Goal: Transaction & Acquisition: Purchase product/service

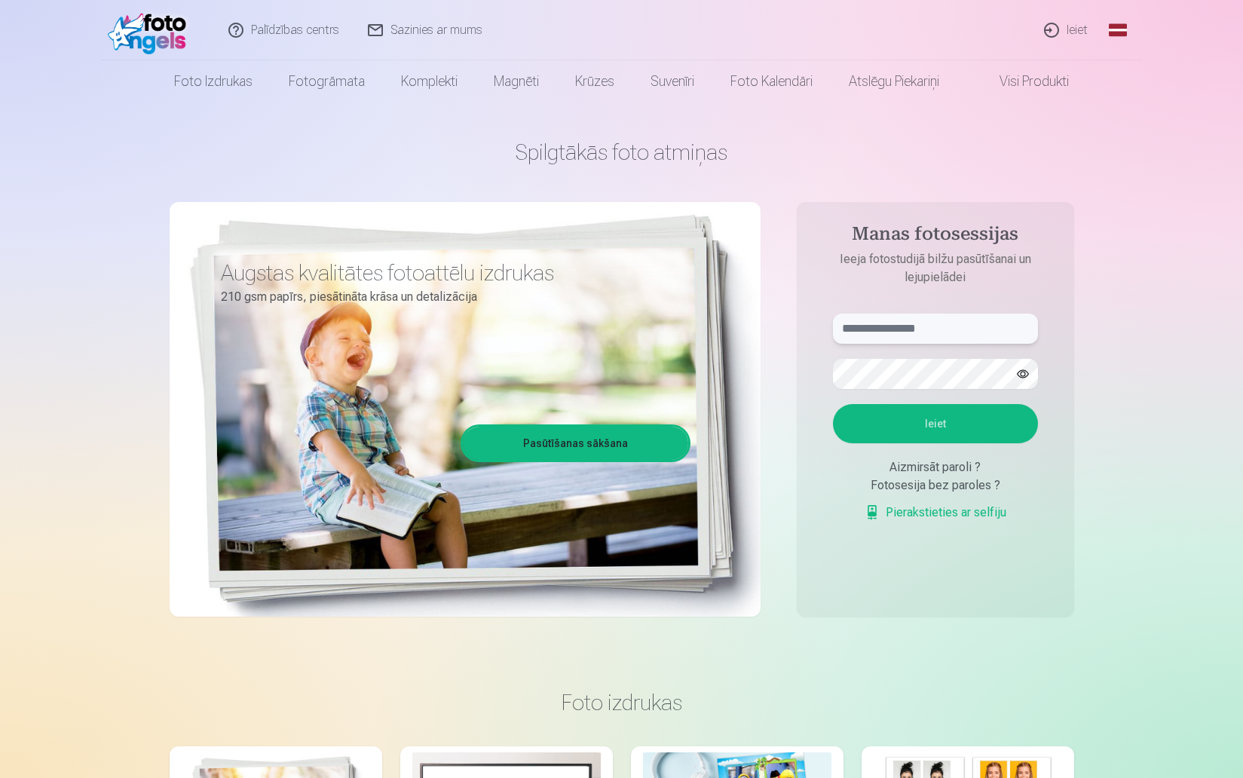
click at [902, 332] on input "text" at bounding box center [935, 329] width 205 height 30
type input "**********"
click at [925, 435] on button "Ieiet" at bounding box center [935, 423] width 205 height 39
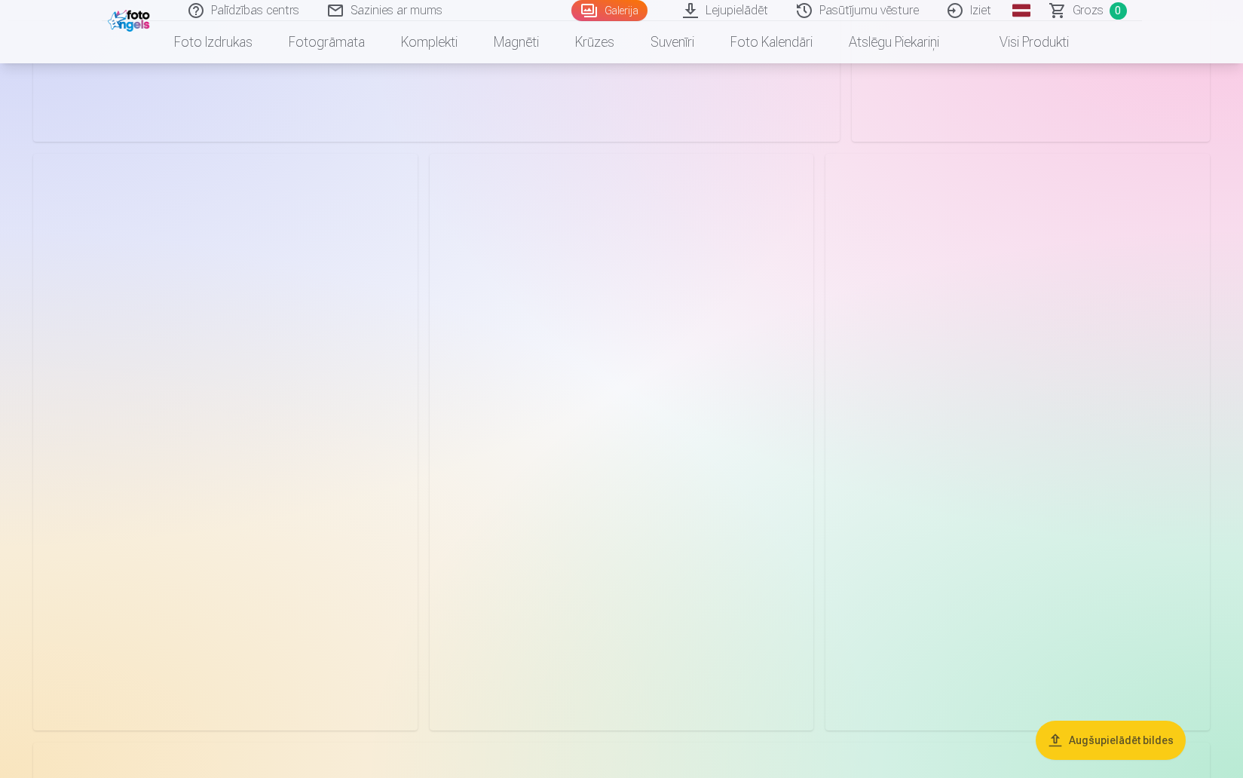
scroll to position [3253, 0]
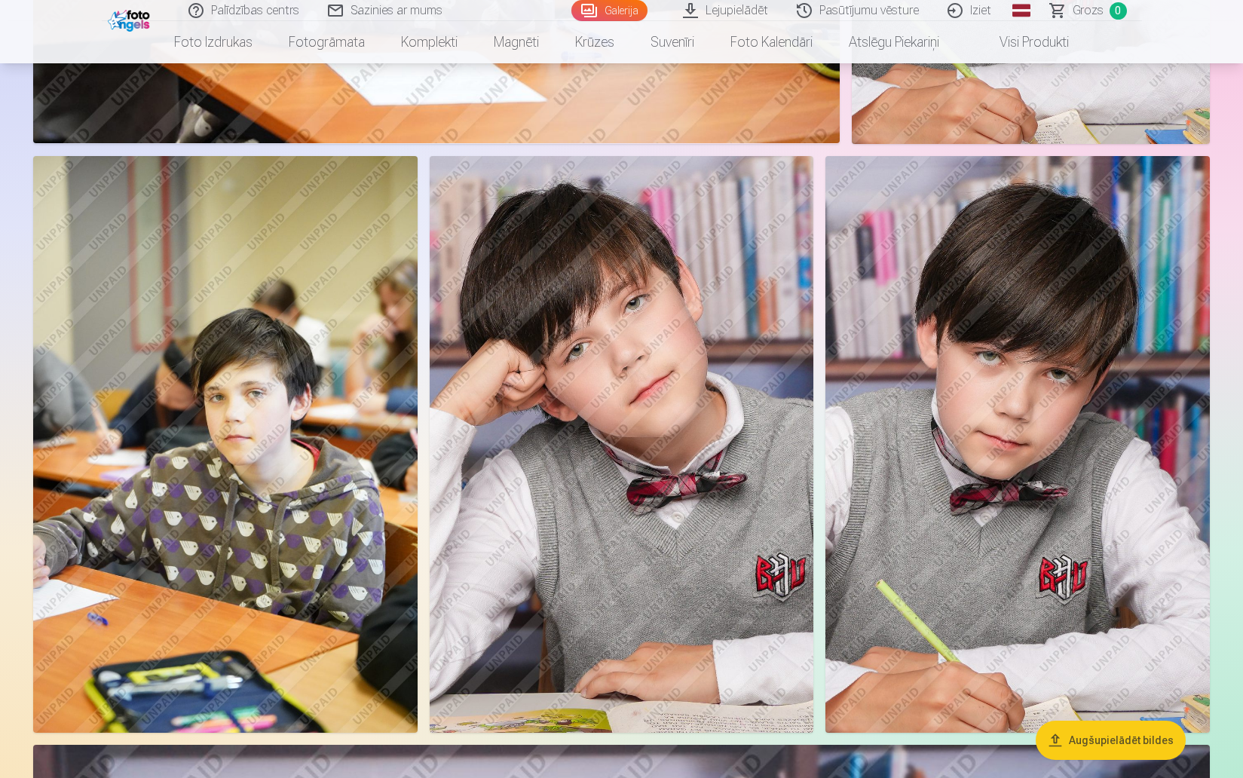
click at [706, 402] on img at bounding box center [622, 444] width 385 height 577
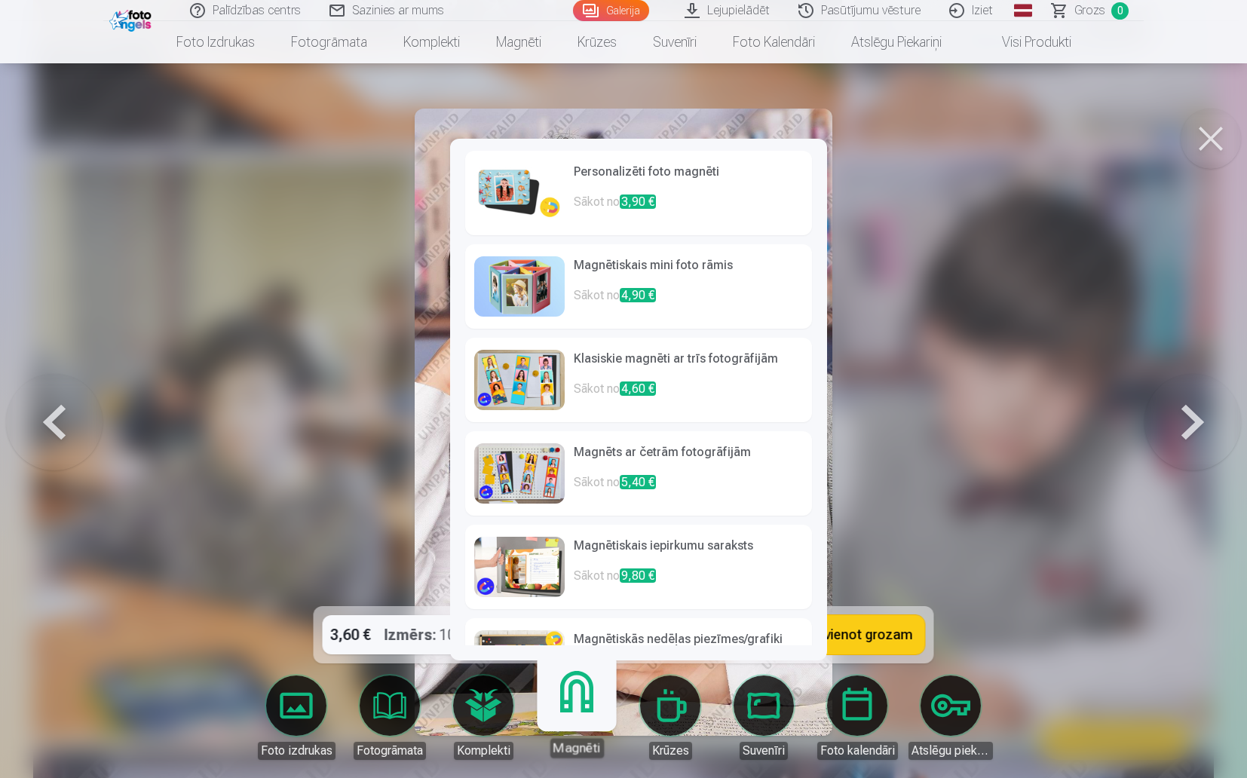
click at [670, 196] on p "Sākot no 3,90 €" at bounding box center [688, 208] width 229 height 30
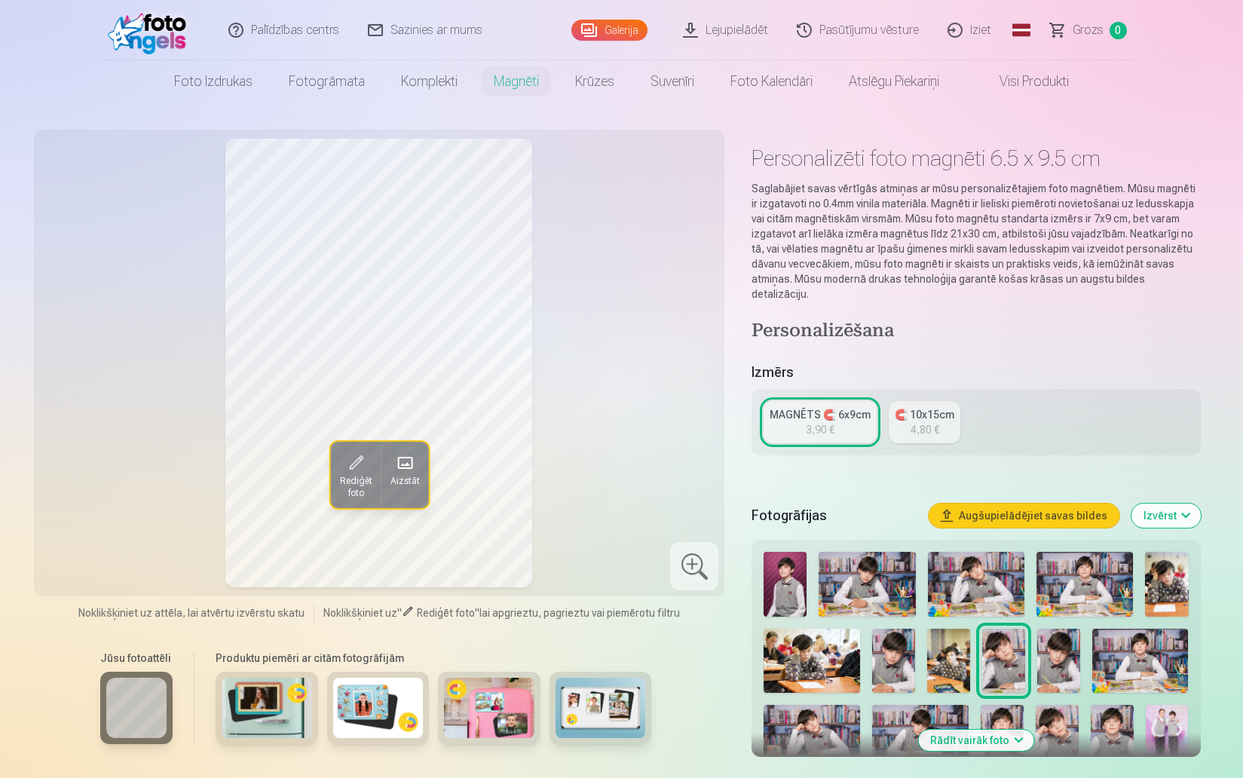
click at [359, 487] on span "Rediģēt foto" at bounding box center [355, 487] width 32 height 24
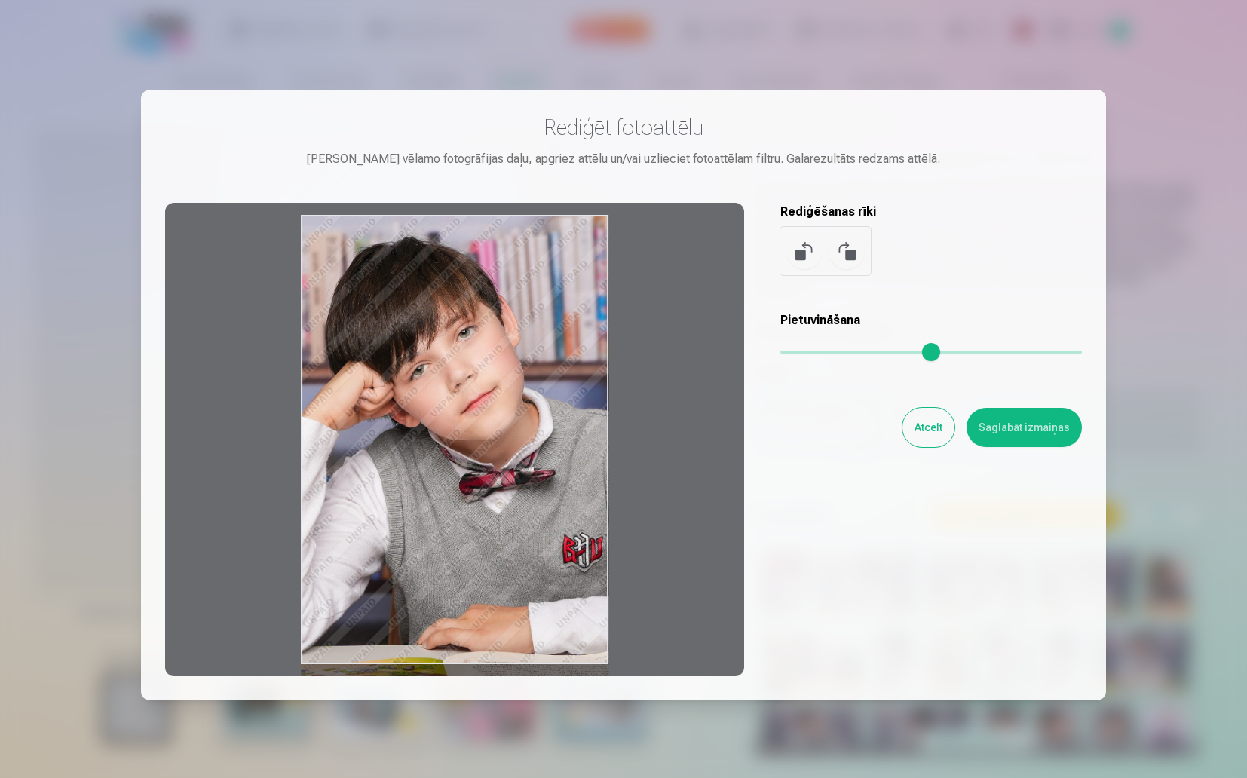
drag, startPoint x: 474, startPoint y: 456, endPoint x: 470, endPoint y: 477, distance: 20.7
click at [470, 477] on div at bounding box center [454, 439] width 579 height 473
click at [1028, 430] on button "Saglabāt izmaiņas" at bounding box center [1024, 427] width 115 height 39
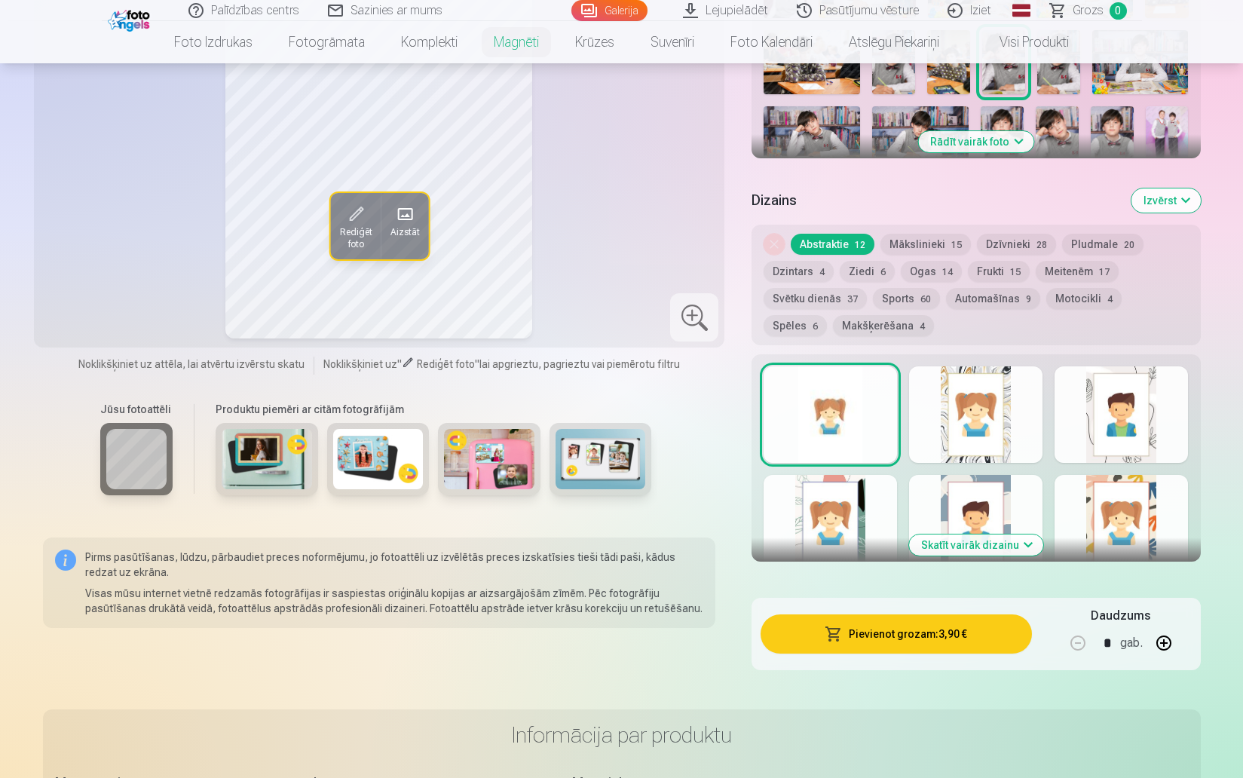
scroll to position [682, 0]
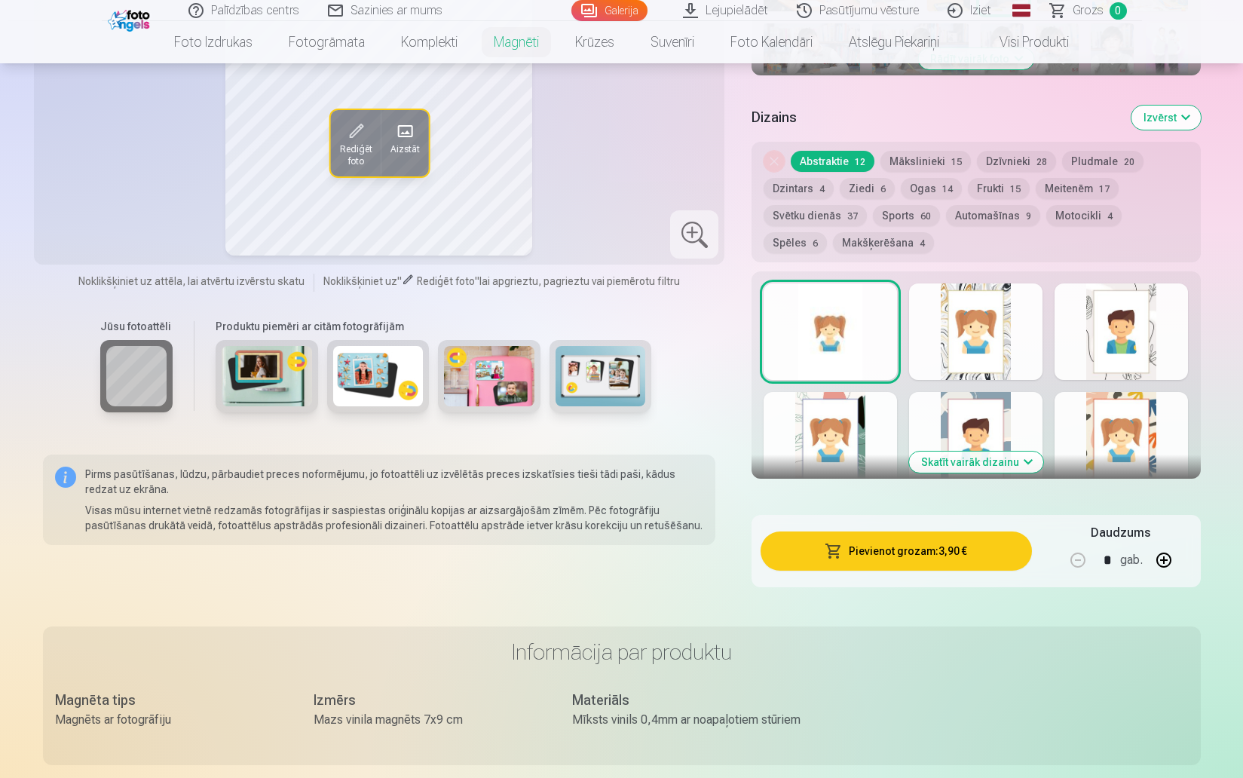
click at [985, 452] on button "Skatīt vairāk dizainu" at bounding box center [976, 462] width 134 height 21
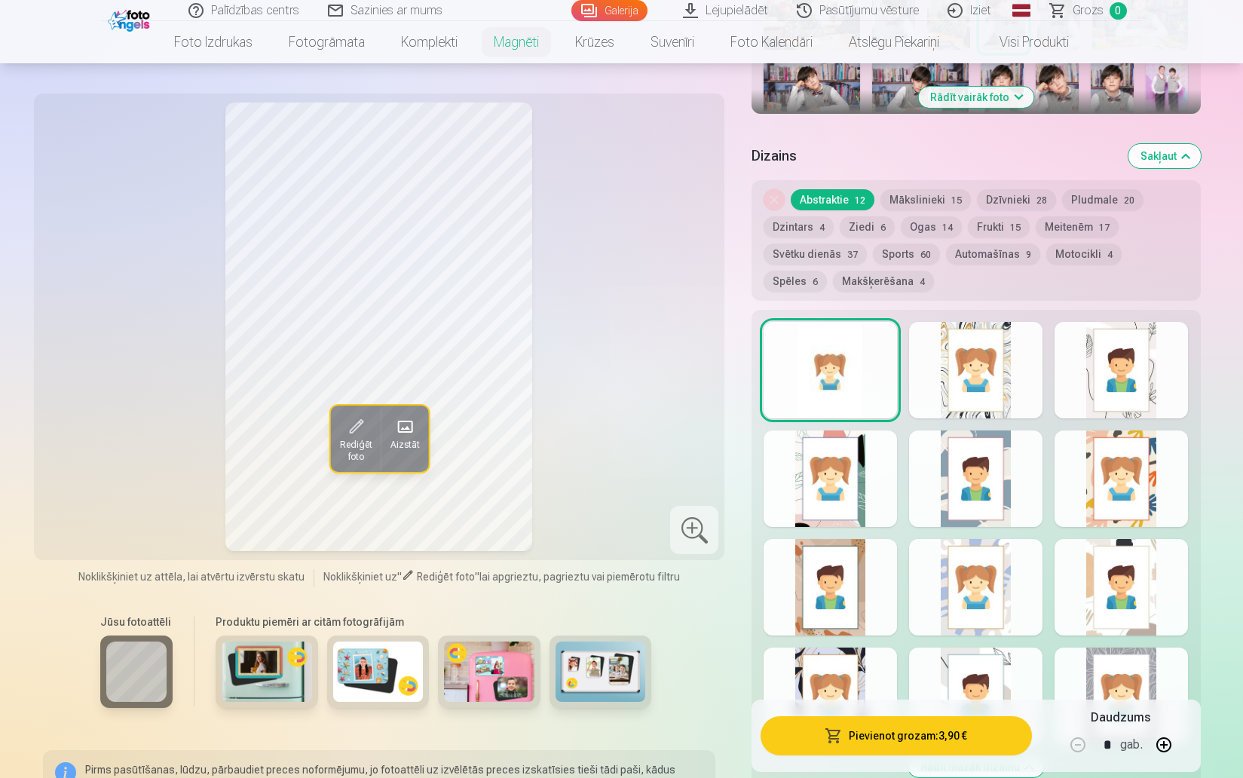
scroll to position [642, 0]
click at [933, 190] on button "Mākslinieki 15" at bounding box center [926, 200] width 90 height 21
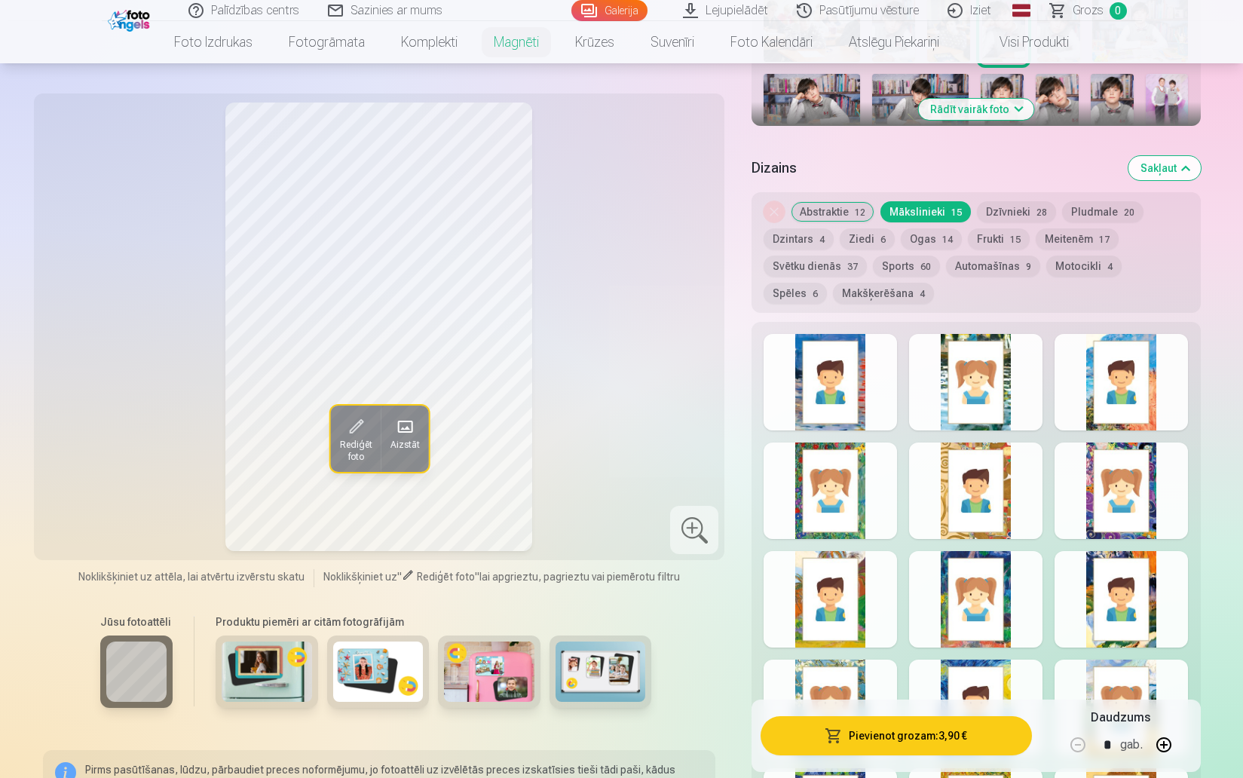
scroll to position [617, 0]
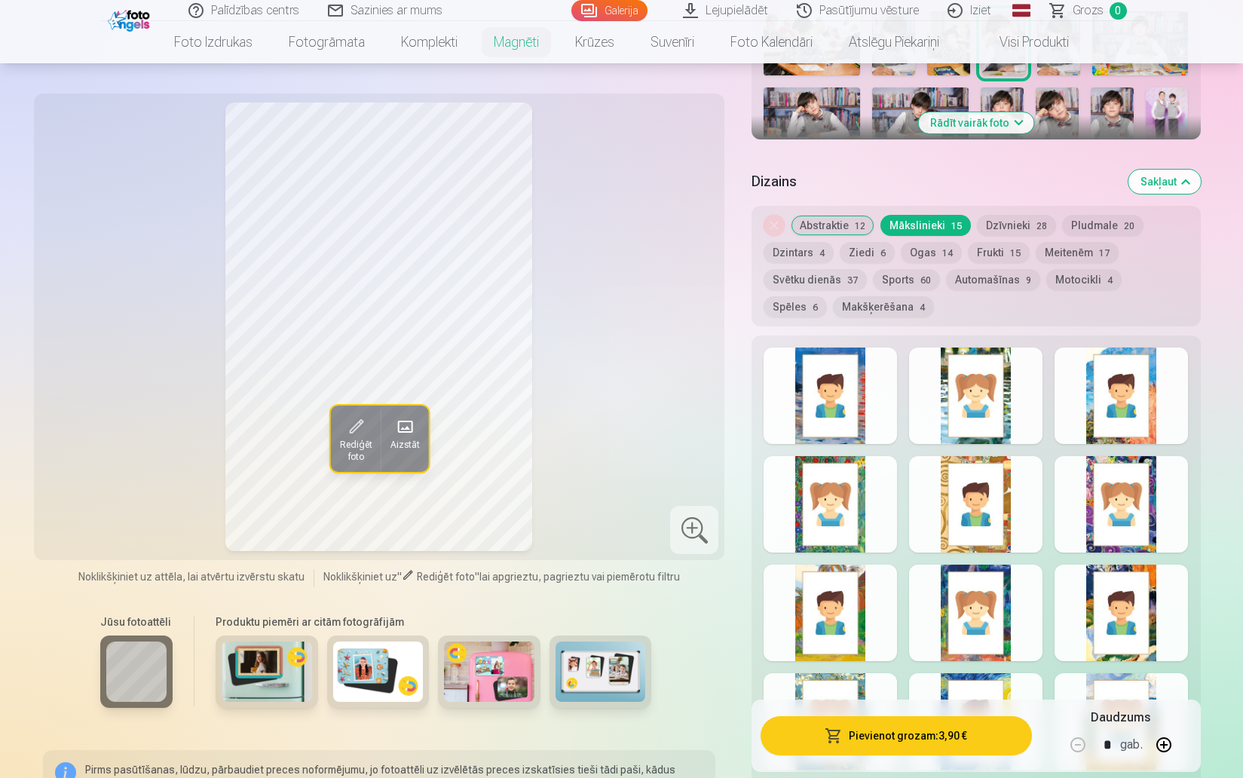
click at [1013, 215] on button "Dzīvnieki 28" at bounding box center [1016, 225] width 79 height 21
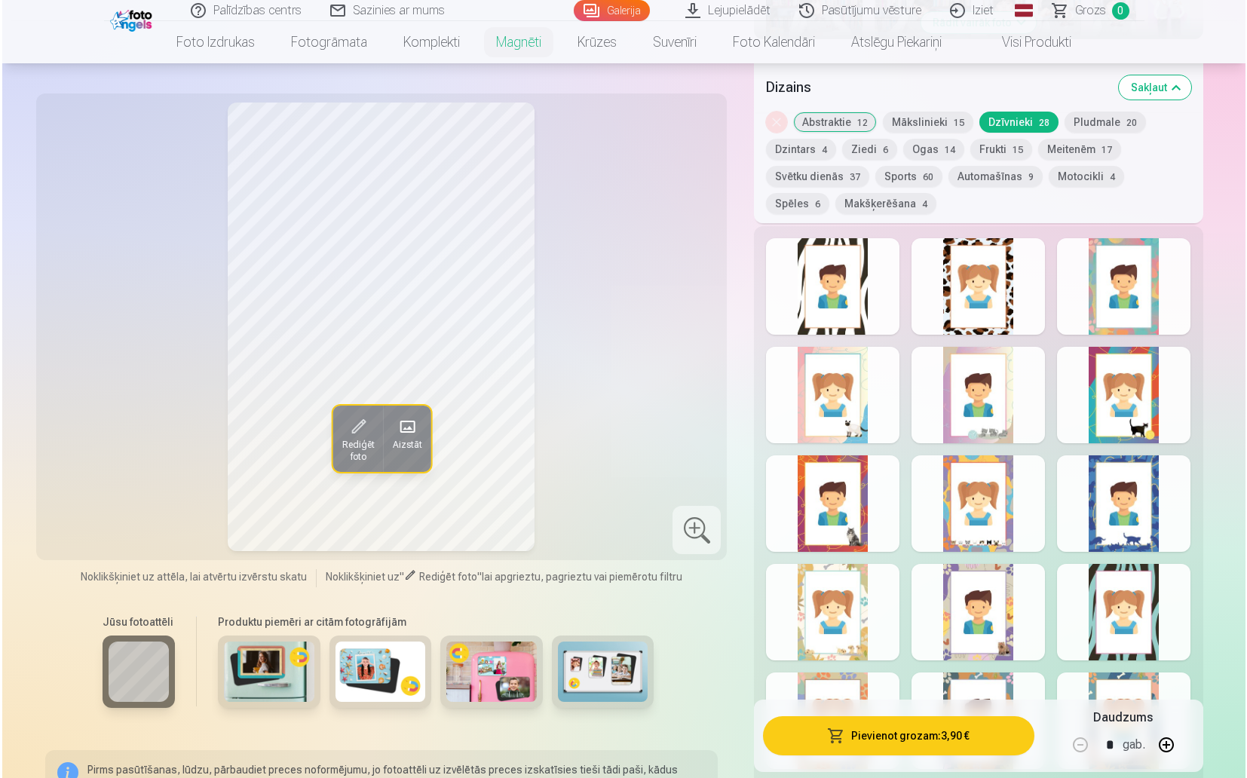
scroll to position [792, 0]
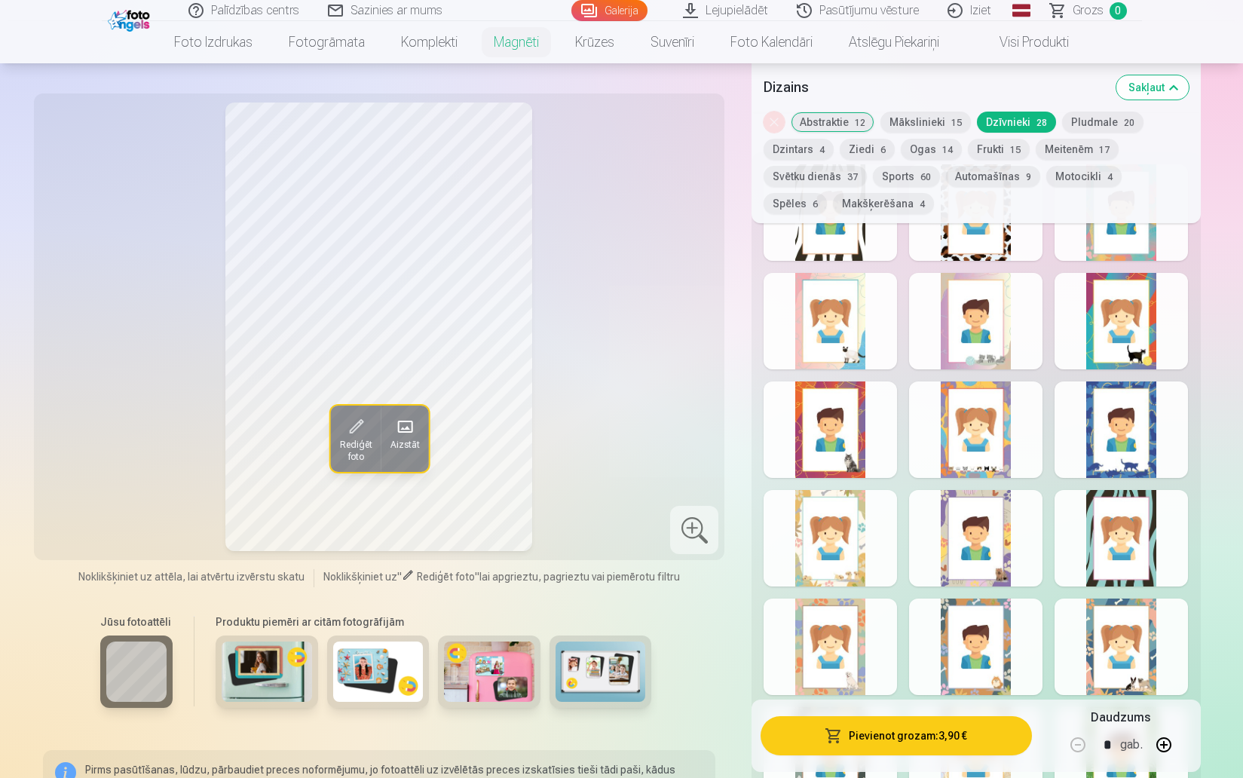
click at [1143, 442] on div at bounding box center [1121, 430] width 133 height 97
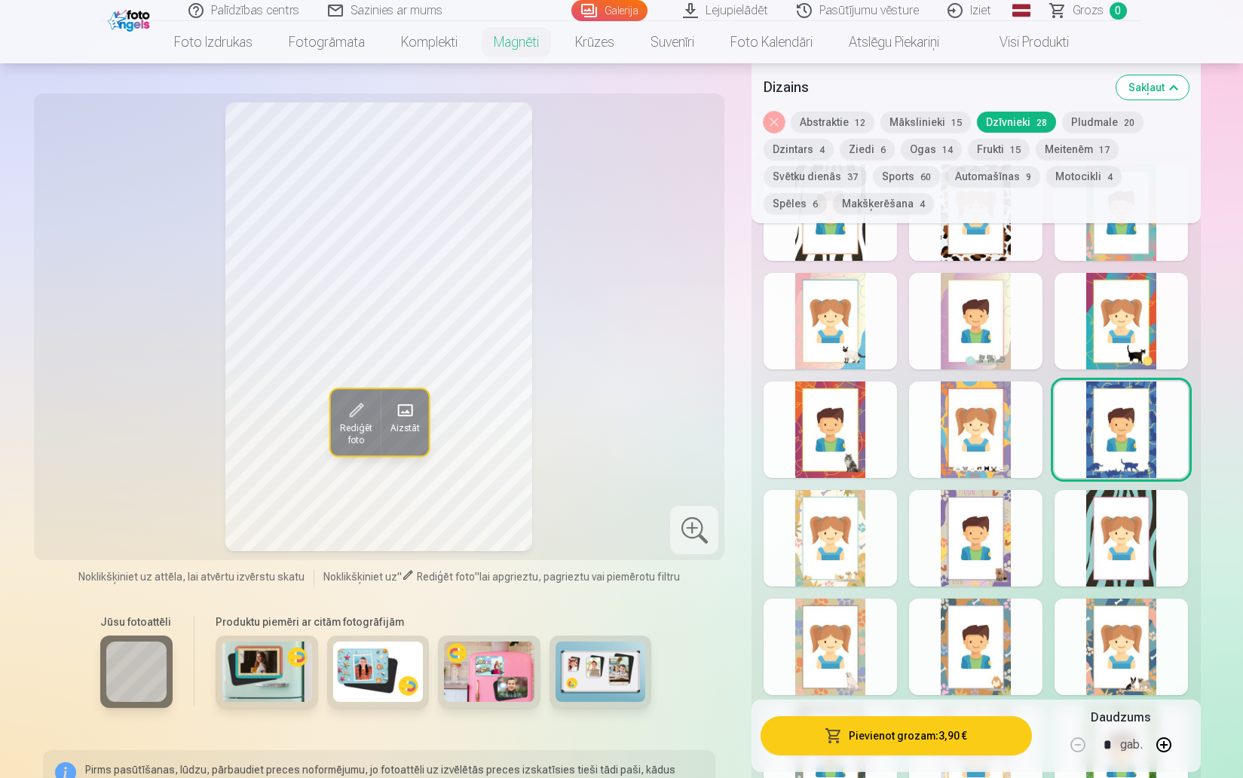
click at [834, 432] on div at bounding box center [830, 430] width 133 height 97
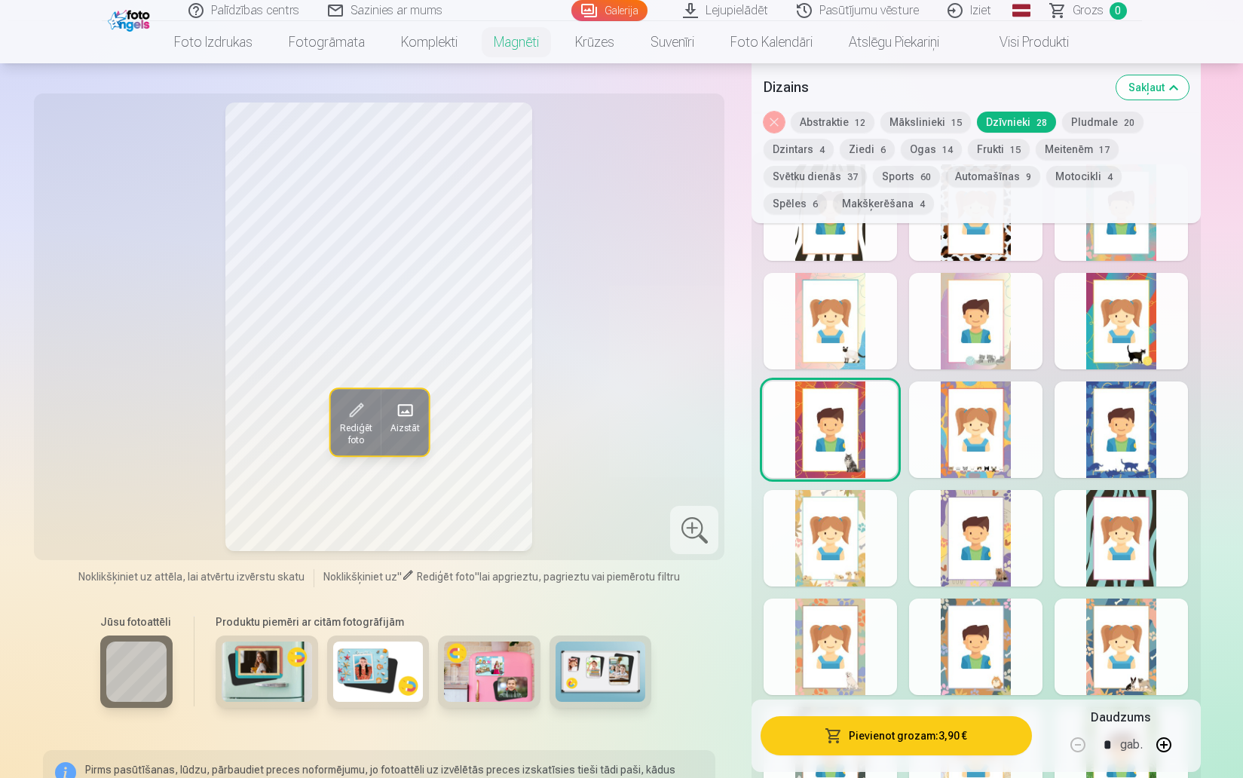
click at [1143, 420] on div at bounding box center [1121, 430] width 133 height 97
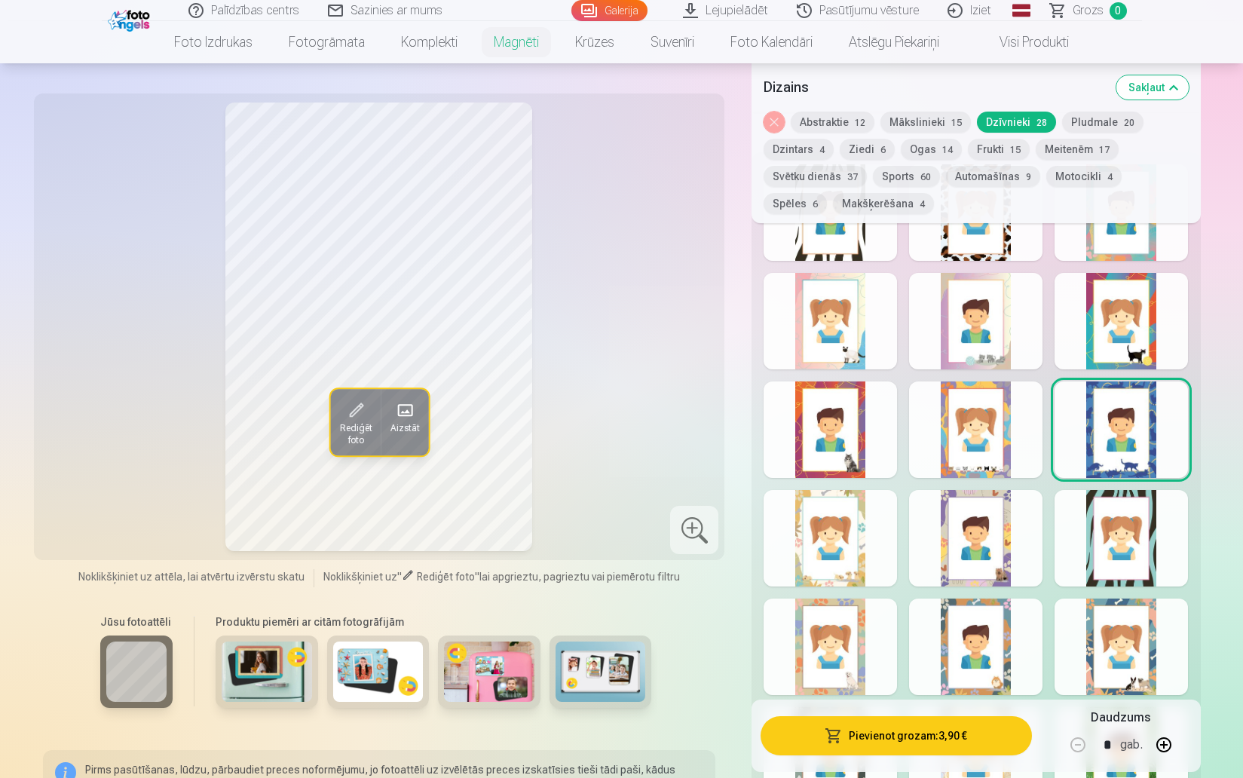
click at [816, 424] on div at bounding box center [830, 430] width 133 height 97
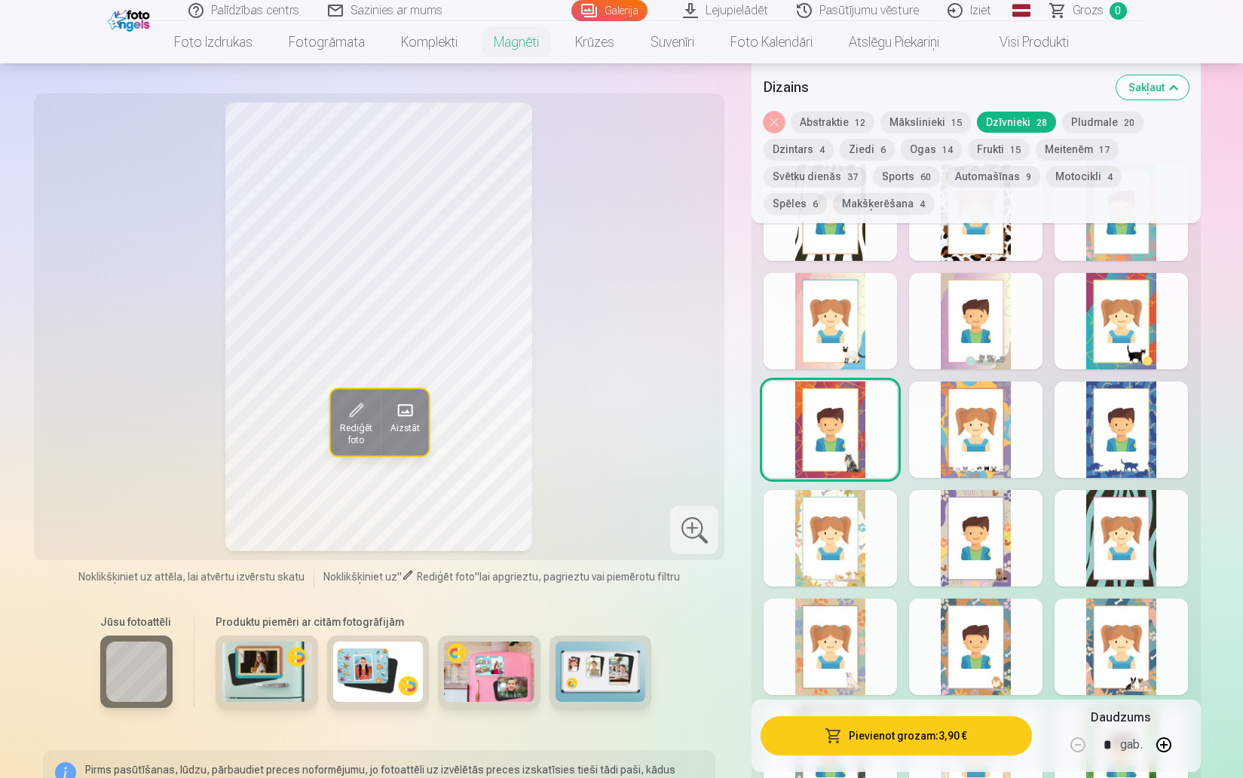
click at [808, 546] on div at bounding box center [830, 538] width 133 height 97
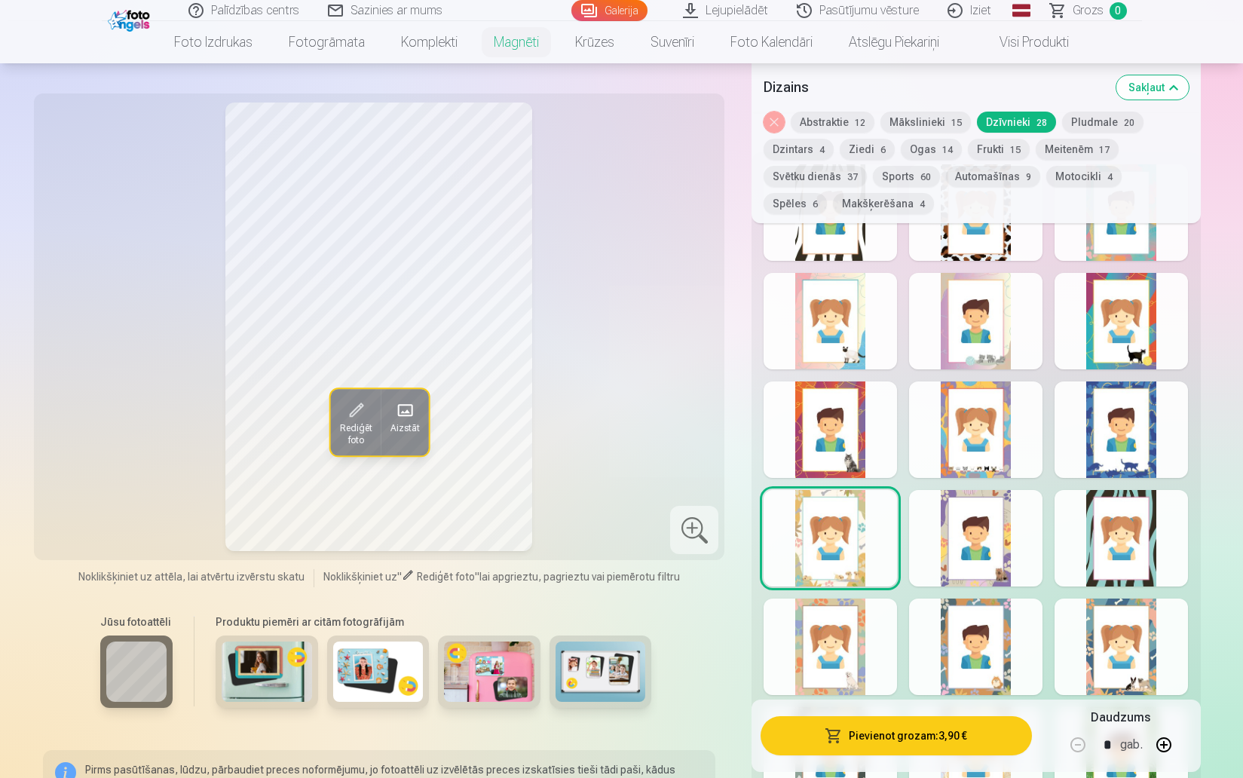
click at [985, 547] on div at bounding box center [975, 538] width 133 height 97
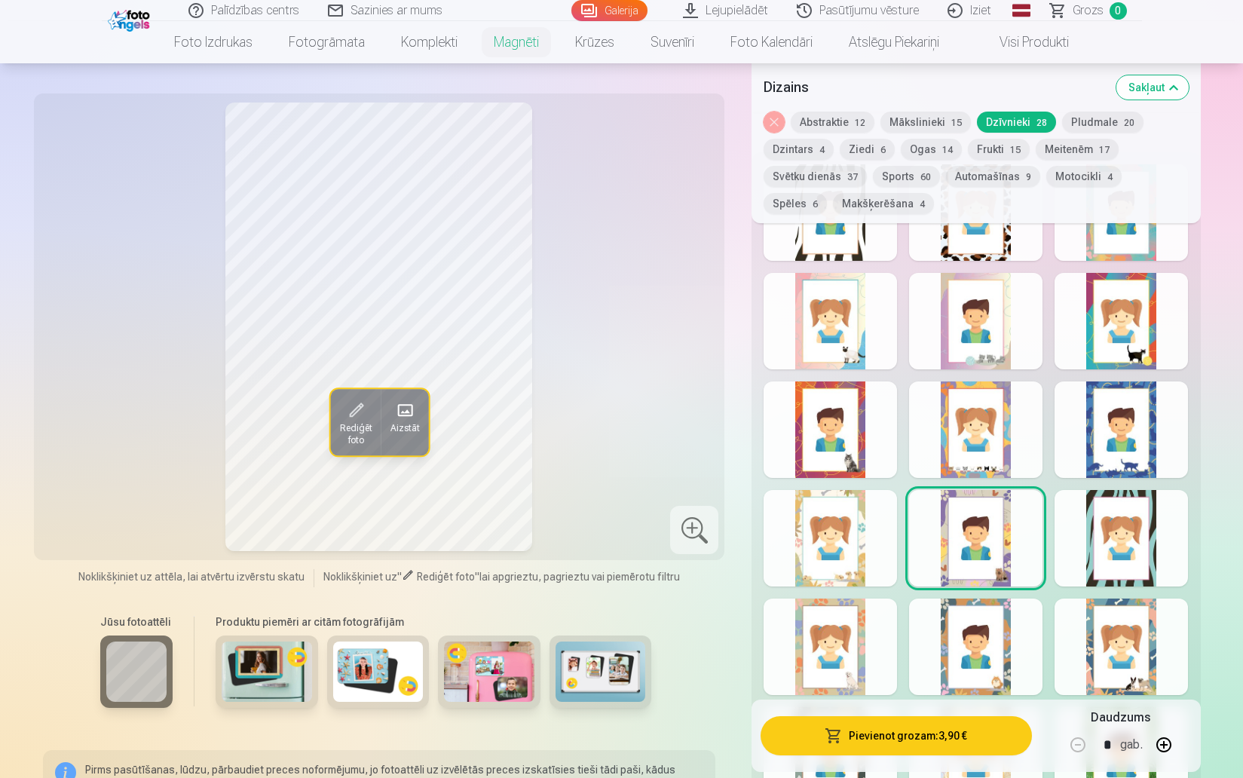
click at [1000, 637] on div at bounding box center [975, 647] width 133 height 97
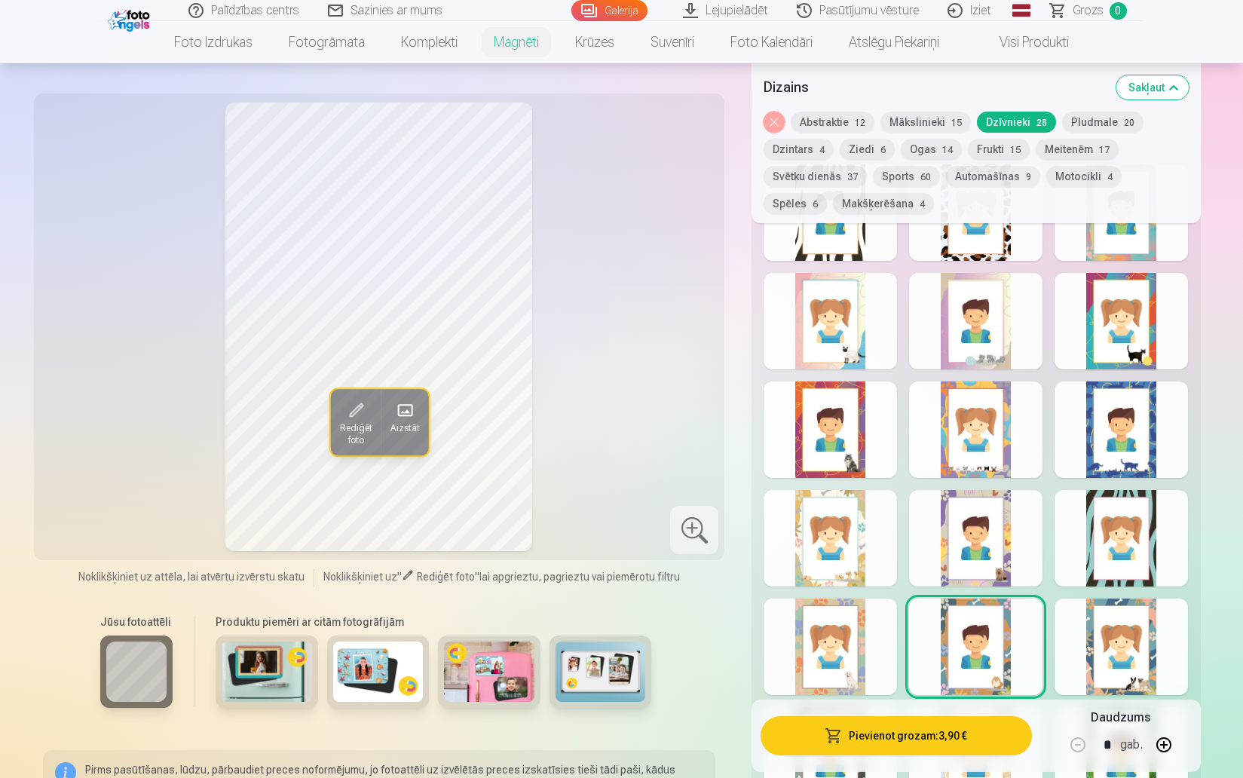
click at [1107, 551] on div at bounding box center [1121, 538] width 133 height 97
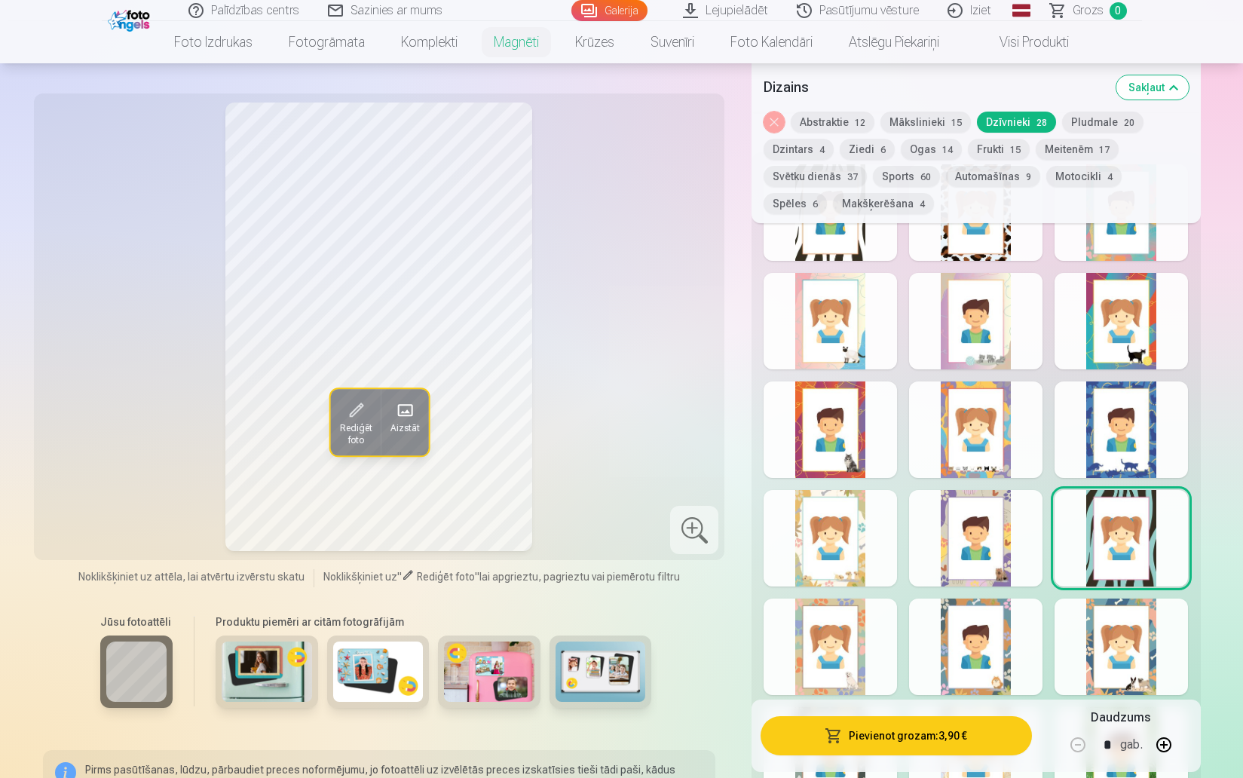
click at [1102, 408] on div at bounding box center [1121, 430] width 133 height 97
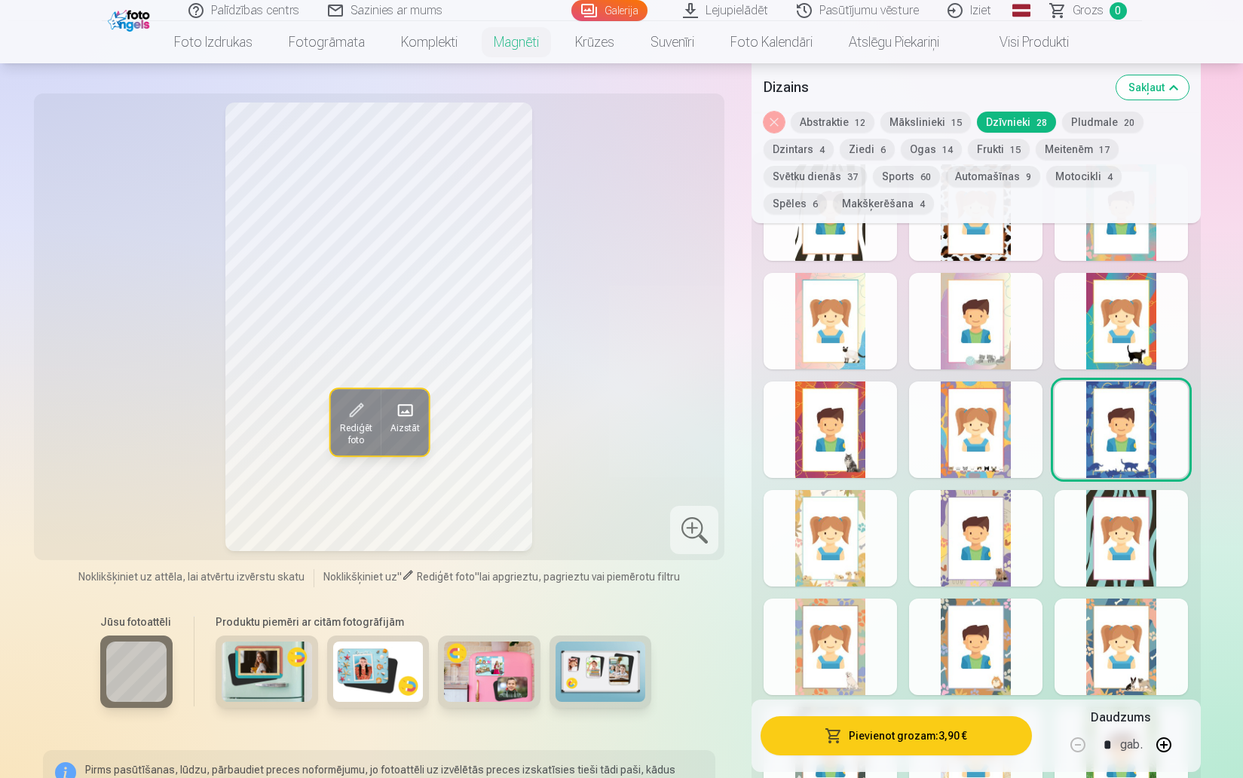
click at [982, 446] on div at bounding box center [975, 430] width 133 height 97
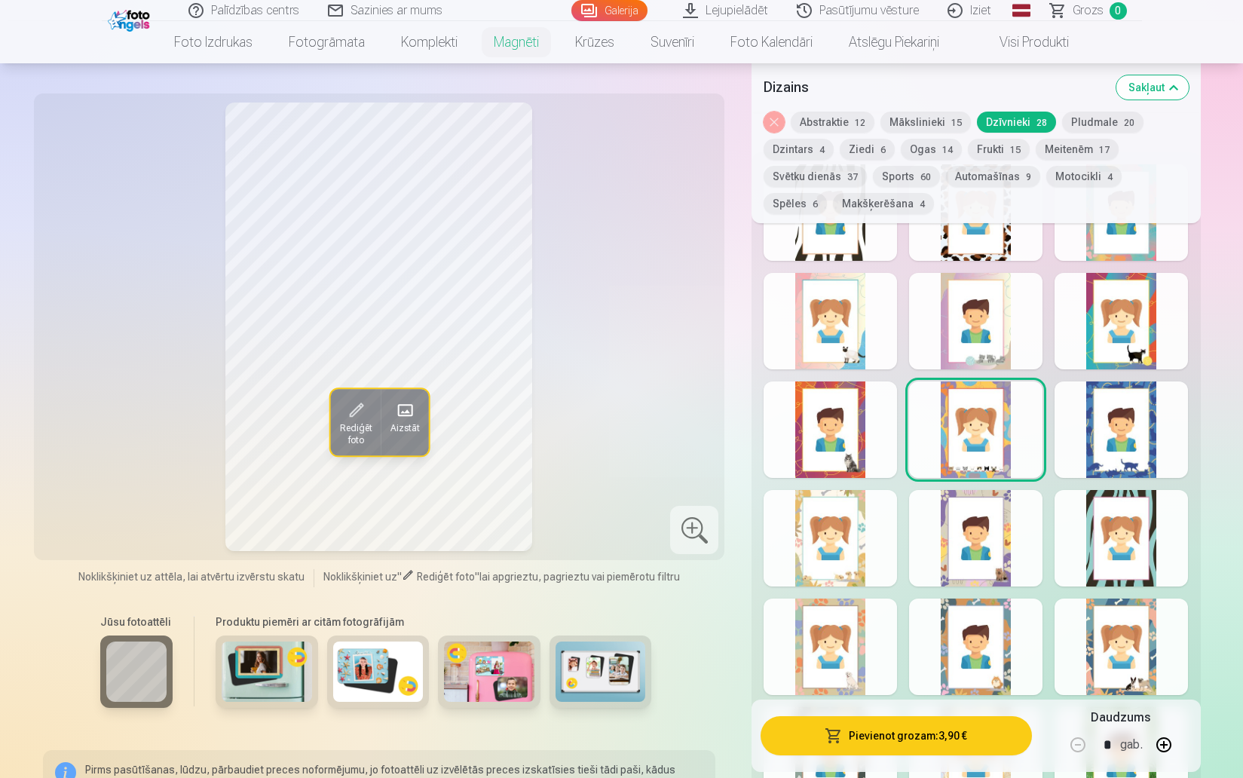
click at [834, 441] on div at bounding box center [830, 430] width 133 height 97
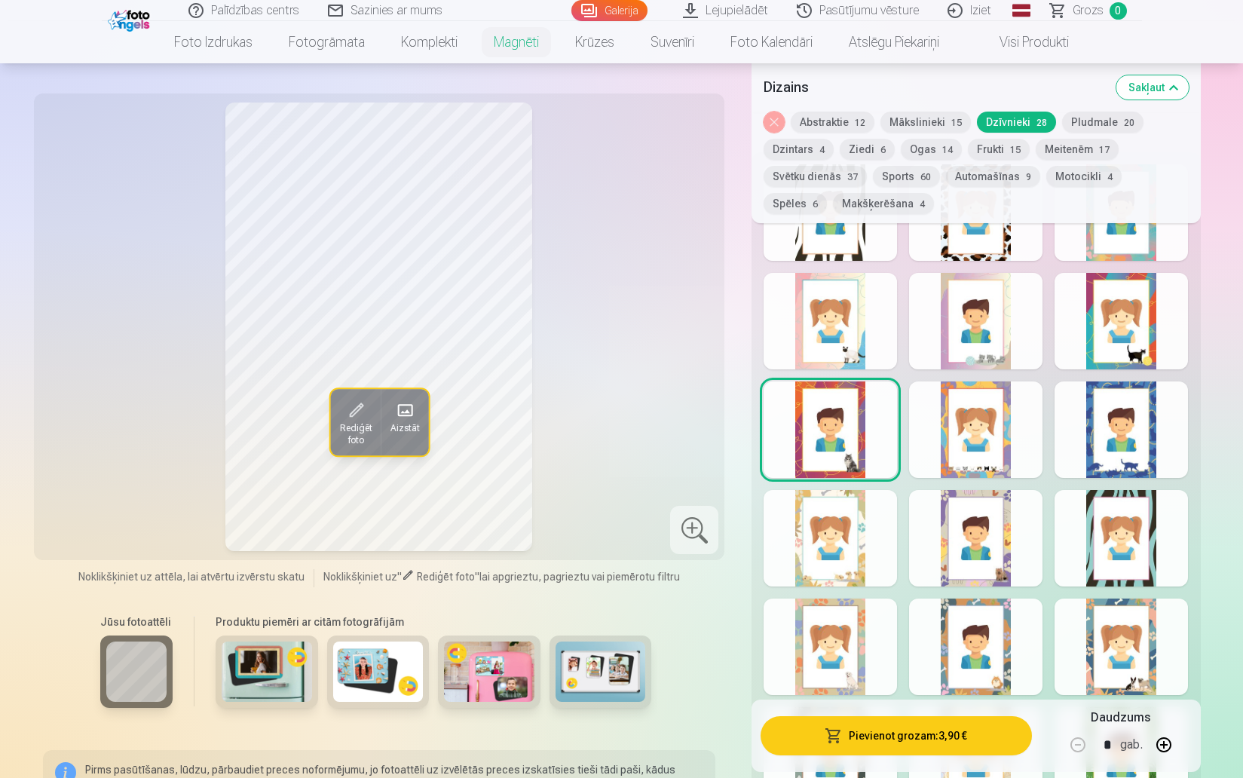
click at [1106, 395] on div at bounding box center [1121, 430] width 133 height 97
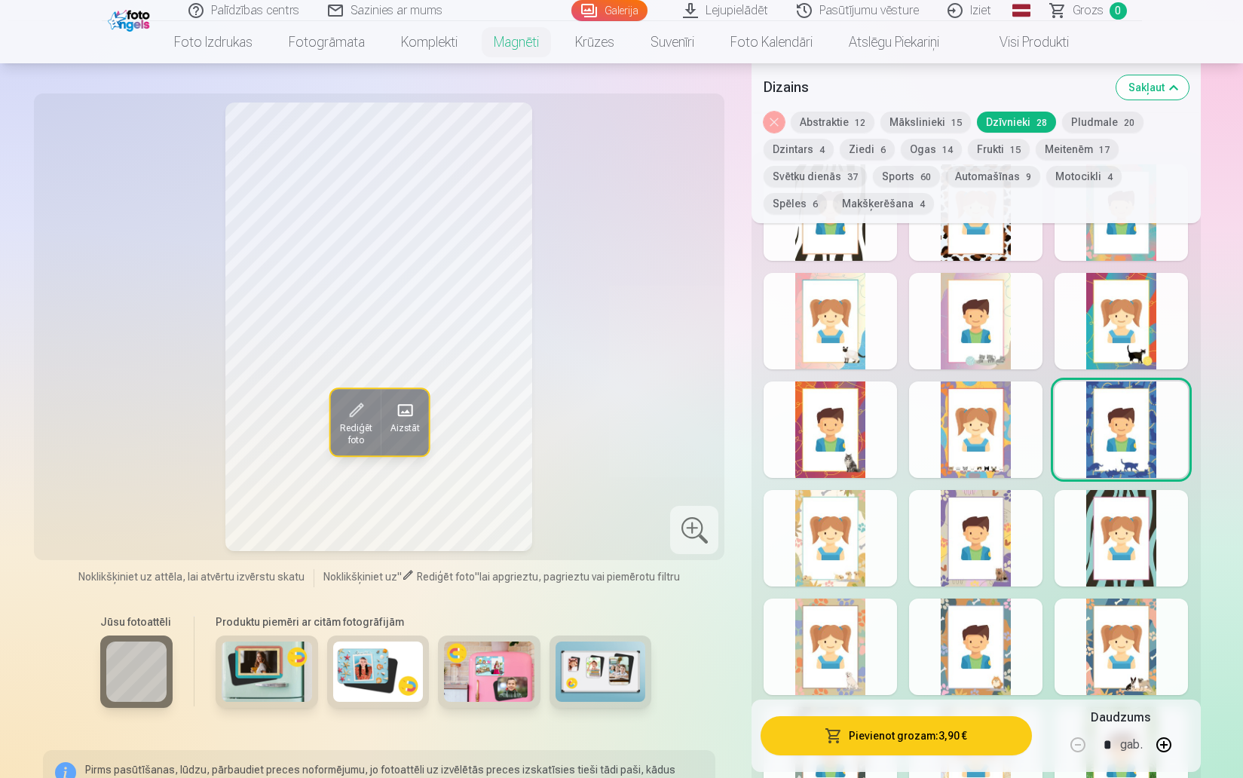
click at [915, 738] on button "Pievienot grozam : 3,90 €" at bounding box center [896, 735] width 271 height 39
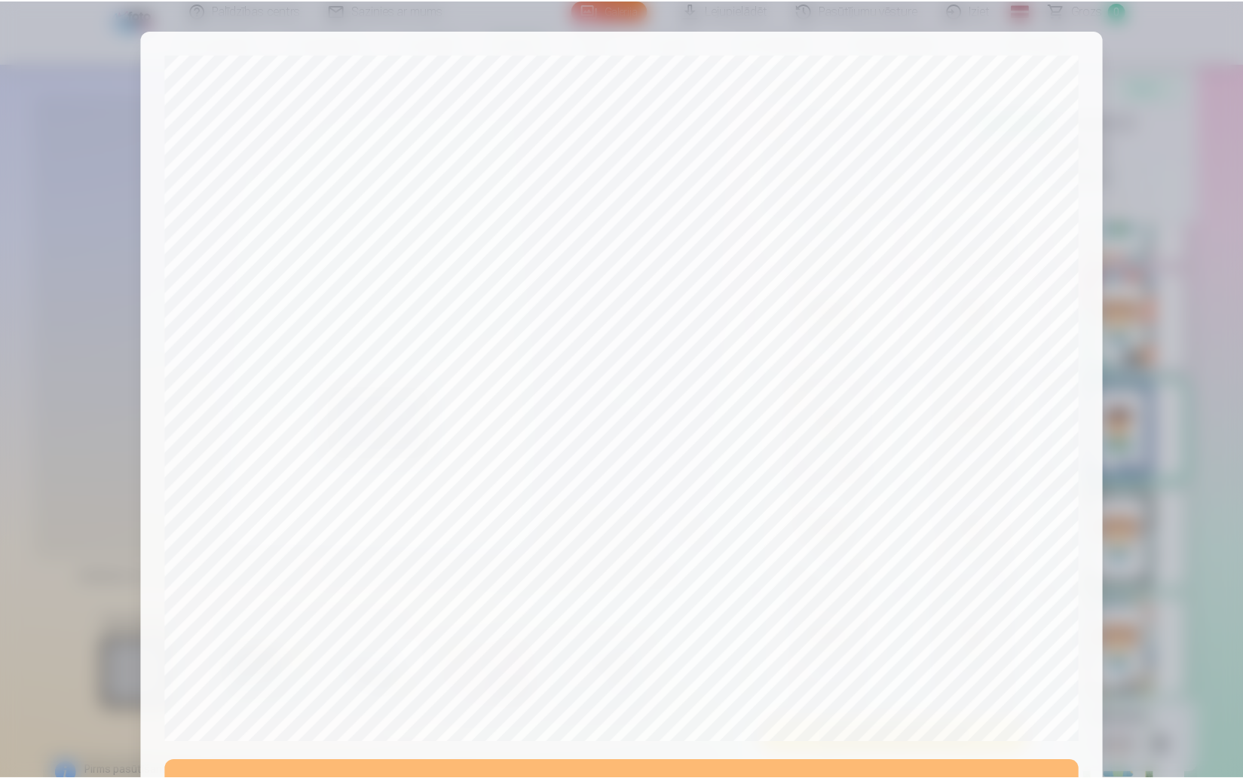
scroll to position [285, 0]
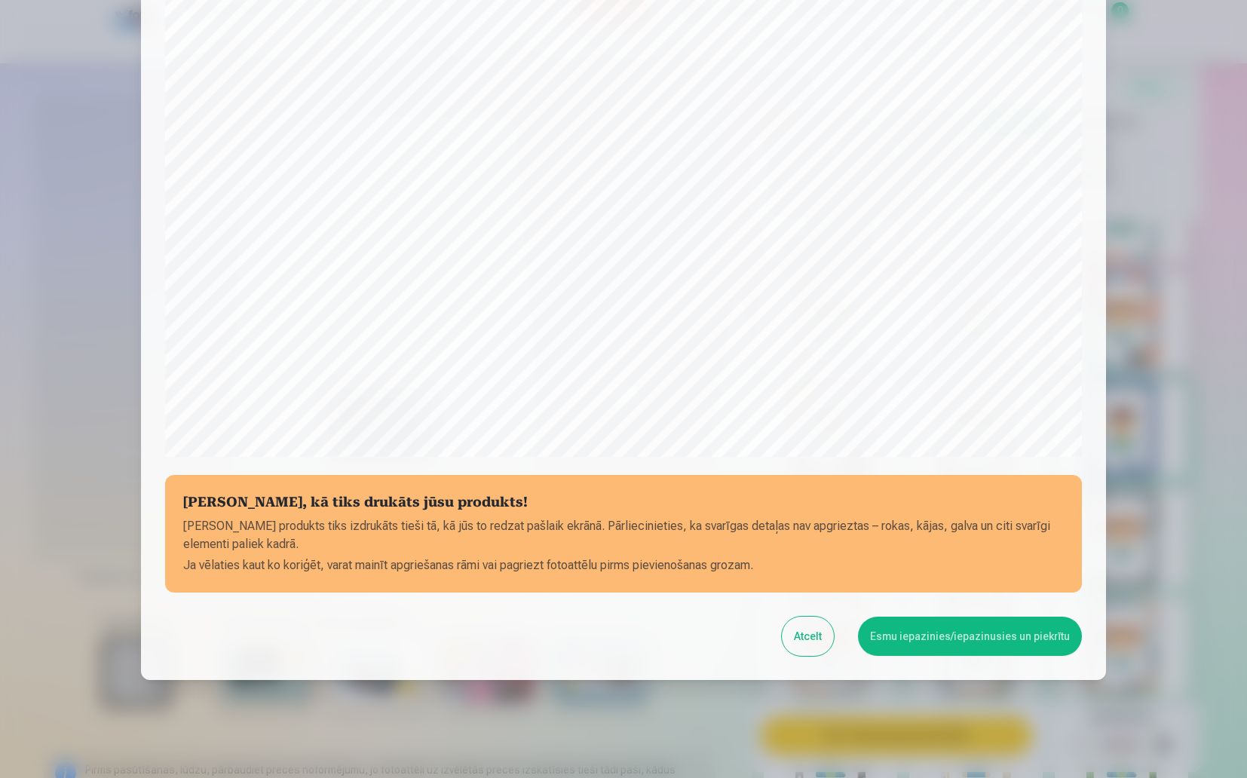
click at [982, 638] on button "Esmu iepazinies/iepazinusies un piekrītu" at bounding box center [970, 636] width 224 height 39
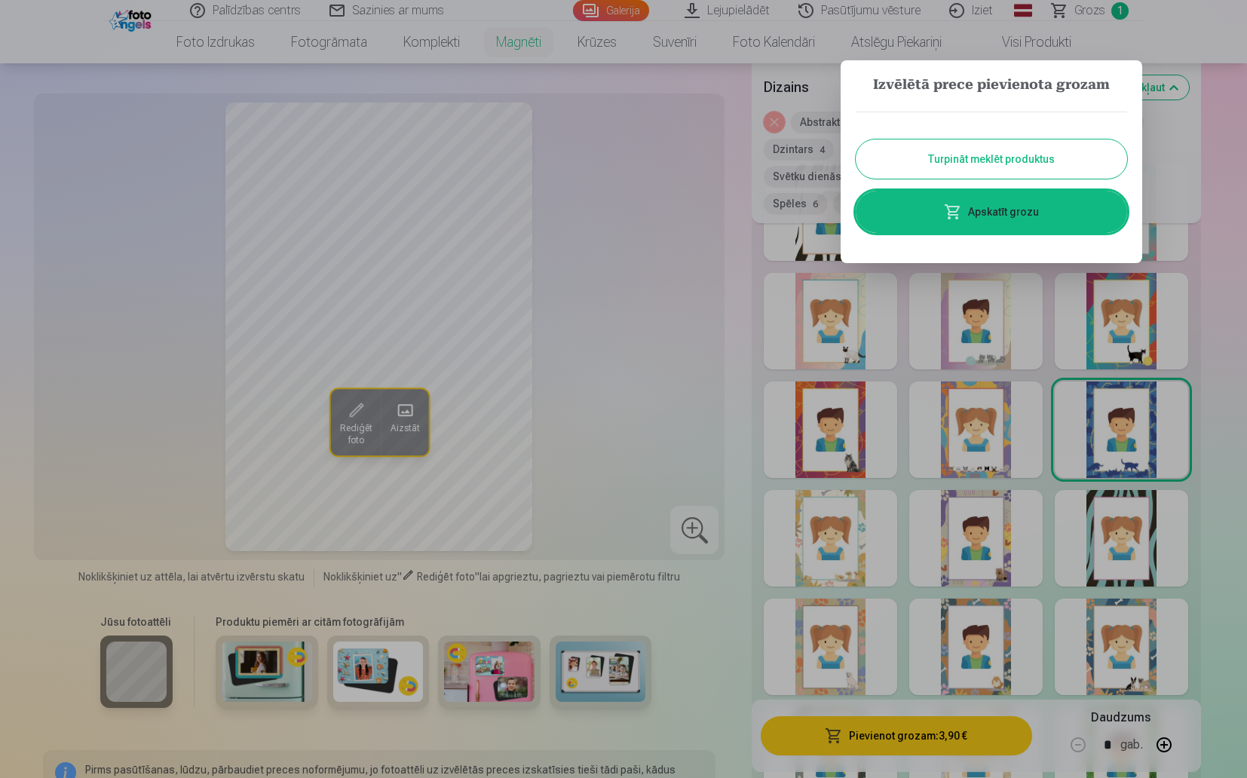
click at [1016, 164] on button "Turpināt meklēt produktus" at bounding box center [991, 158] width 271 height 39
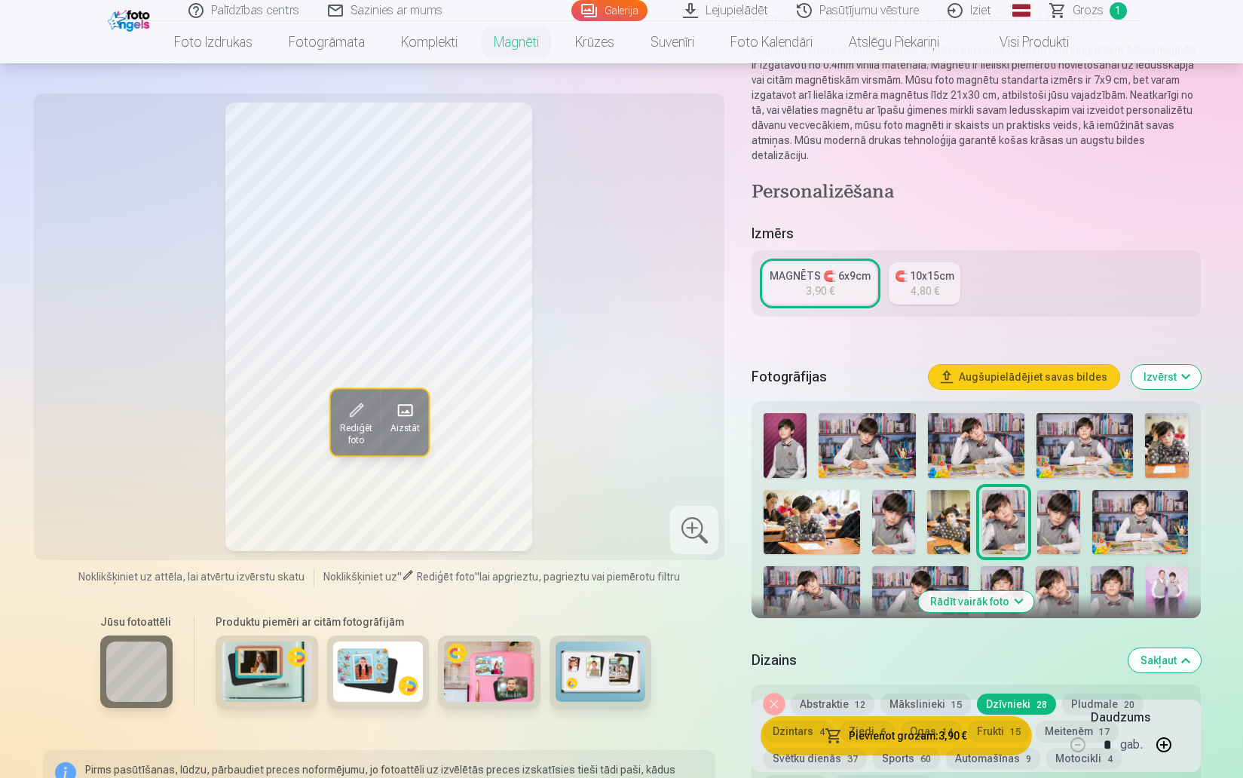
scroll to position [141, 0]
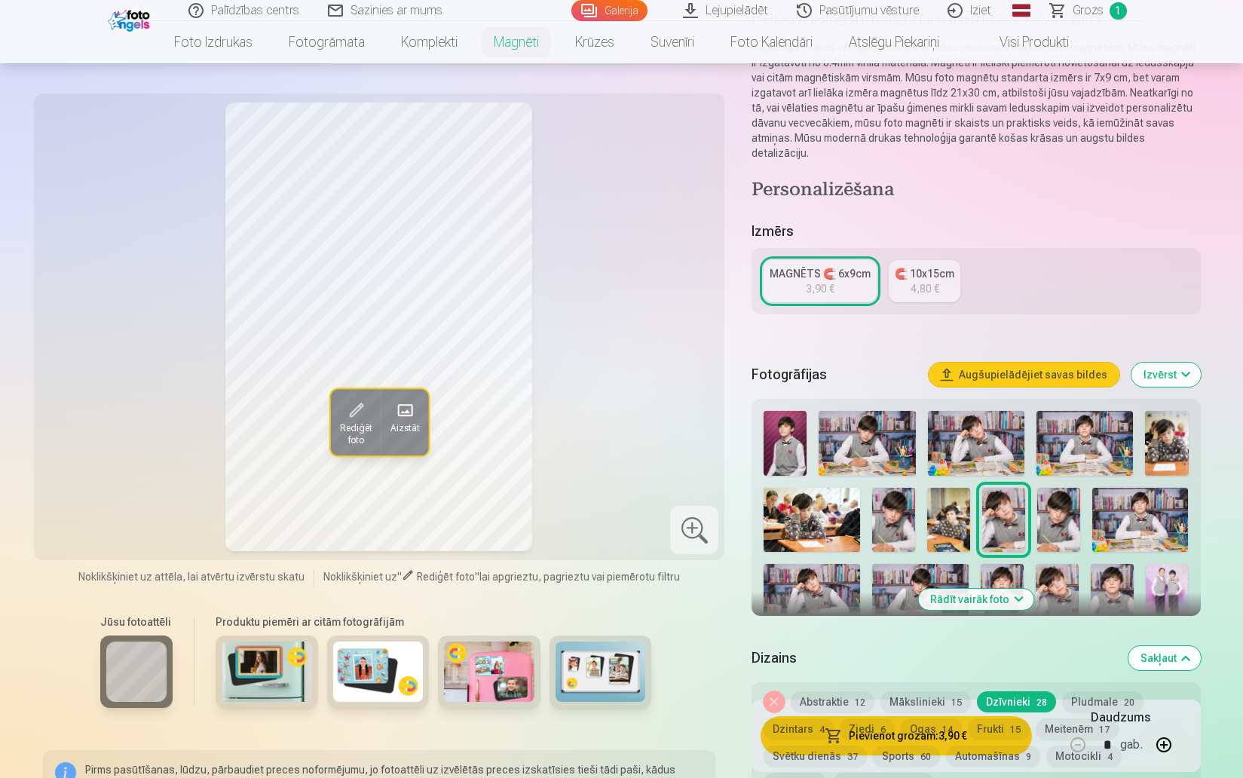
click at [1163, 565] on img at bounding box center [1167, 596] width 43 height 64
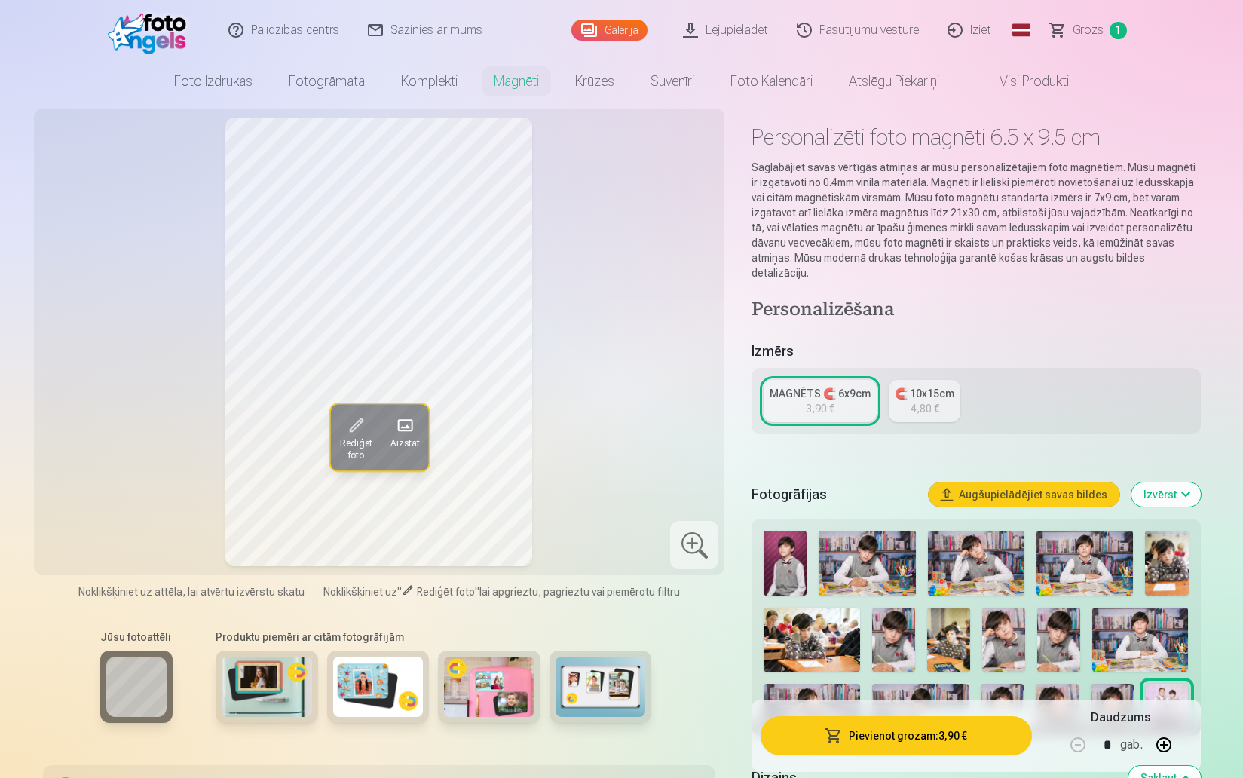
scroll to position [0, 0]
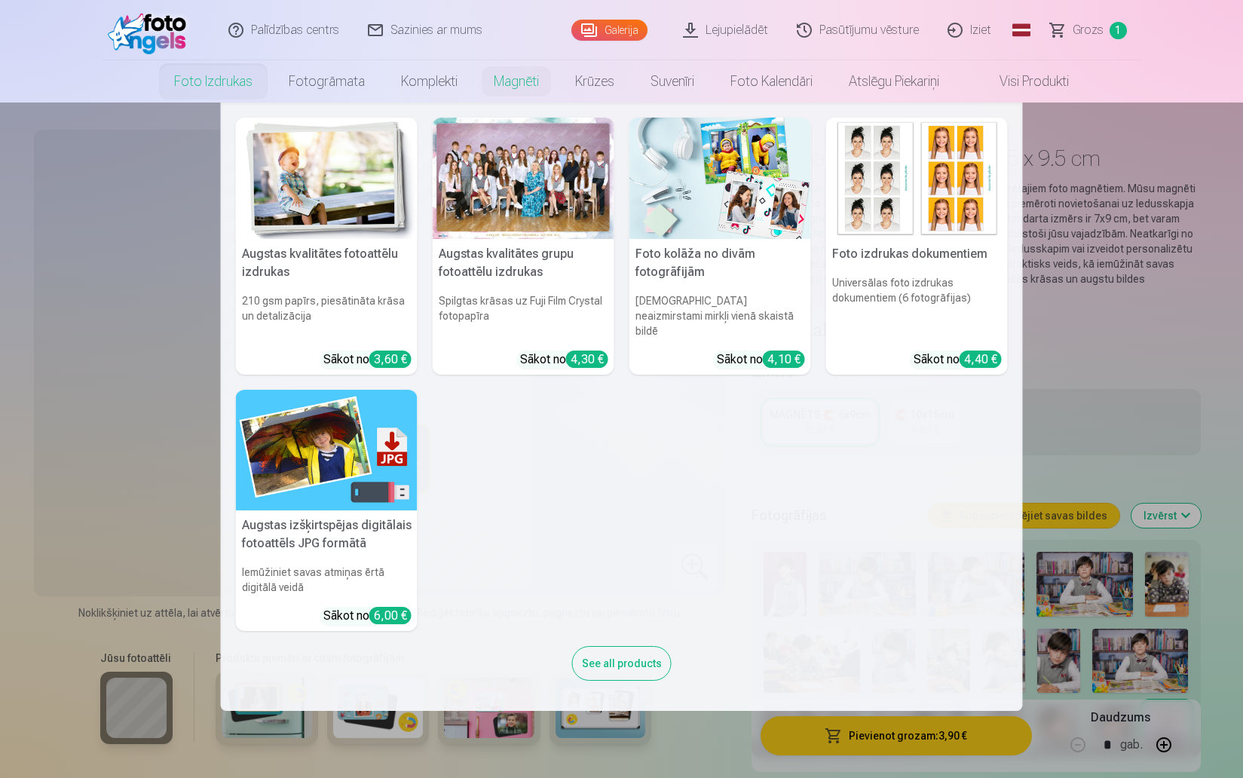
click at [212, 81] on link "Foto izdrukas" at bounding box center [213, 81] width 115 height 42
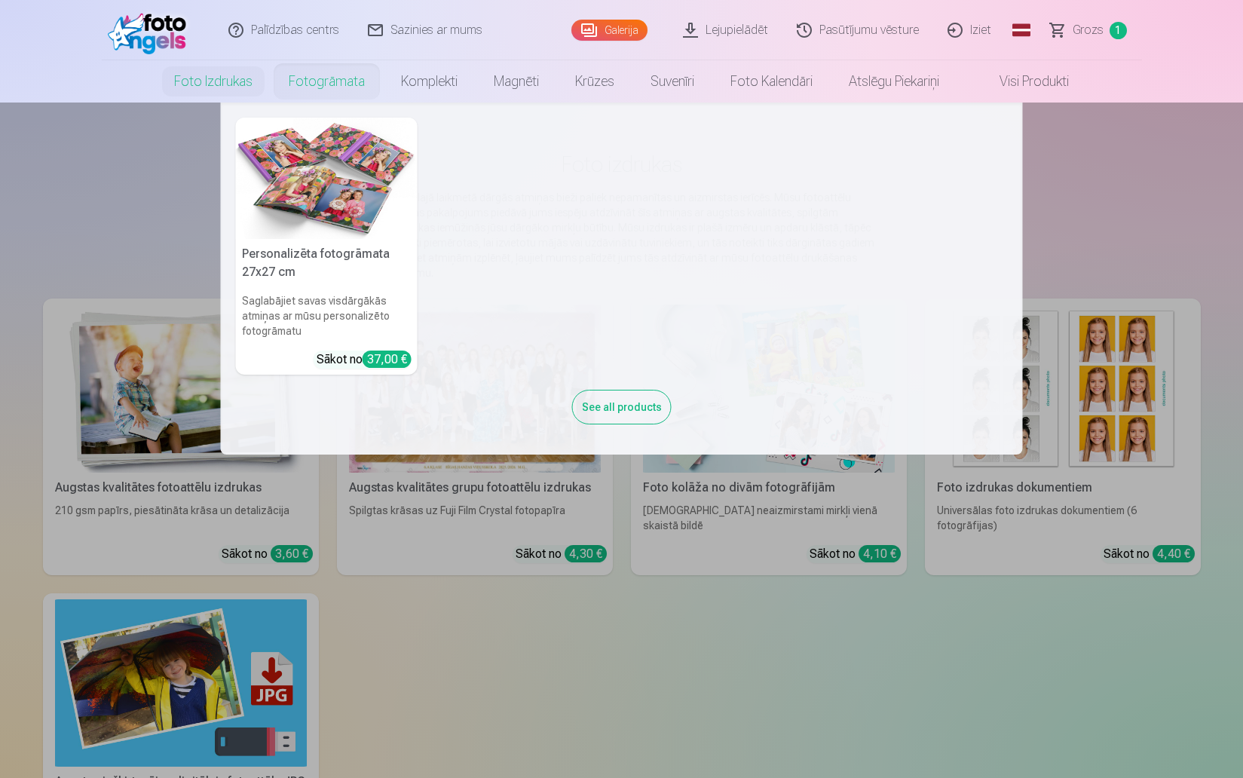
click at [316, 84] on link "Fotogrāmata" at bounding box center [327, 81] width 112 height 42
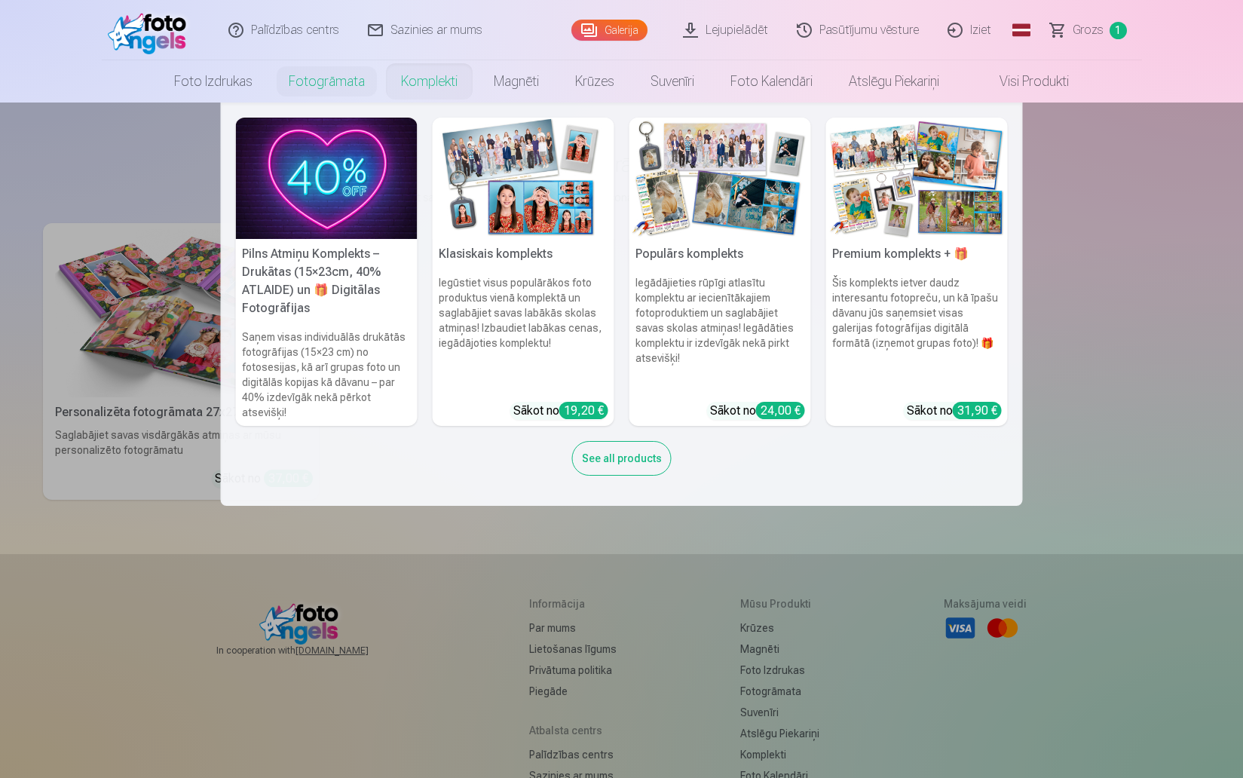
click at [421, 78] on link "Komplekti" at bounding box center [429, 81] width 93 height 42
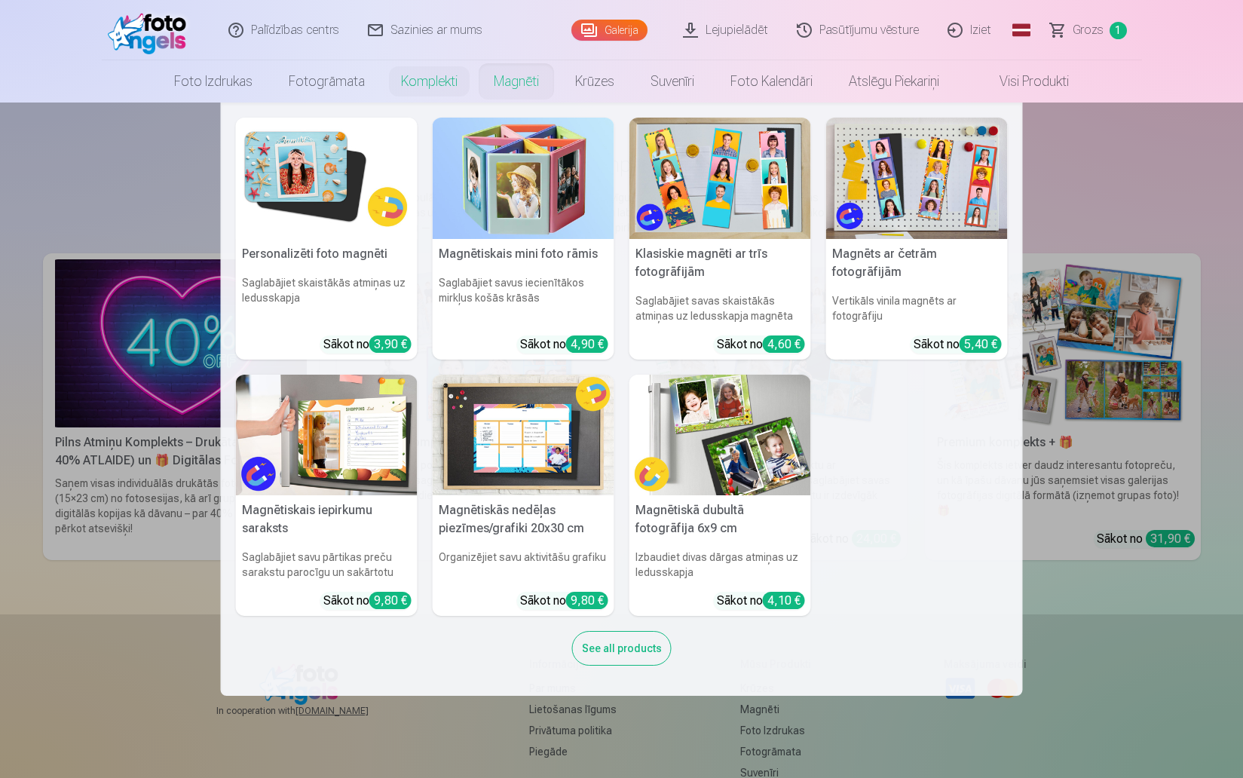
click at [516, 96] on link "Magnēti" at bounding box center [516, 81] width 81 height 42
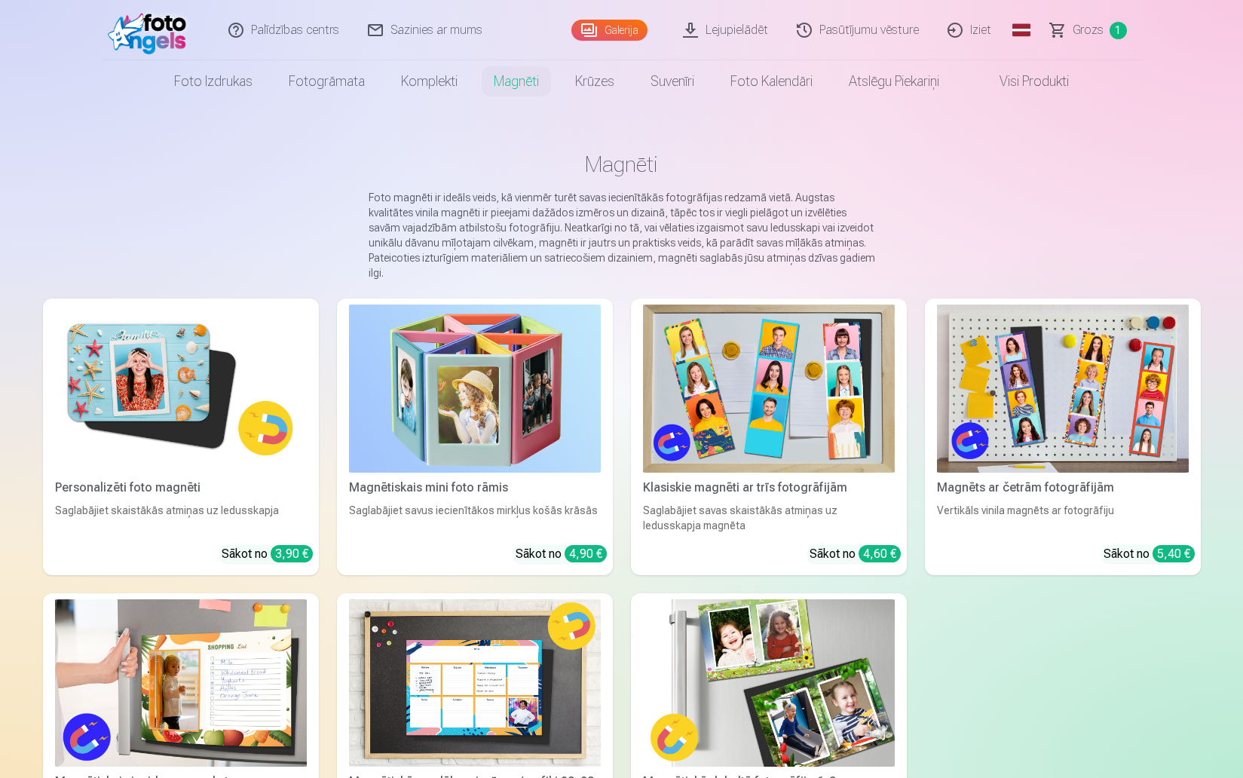
click at [626, 28] on link "Galerija" at bounding box center [610, 30] width 76 height 21
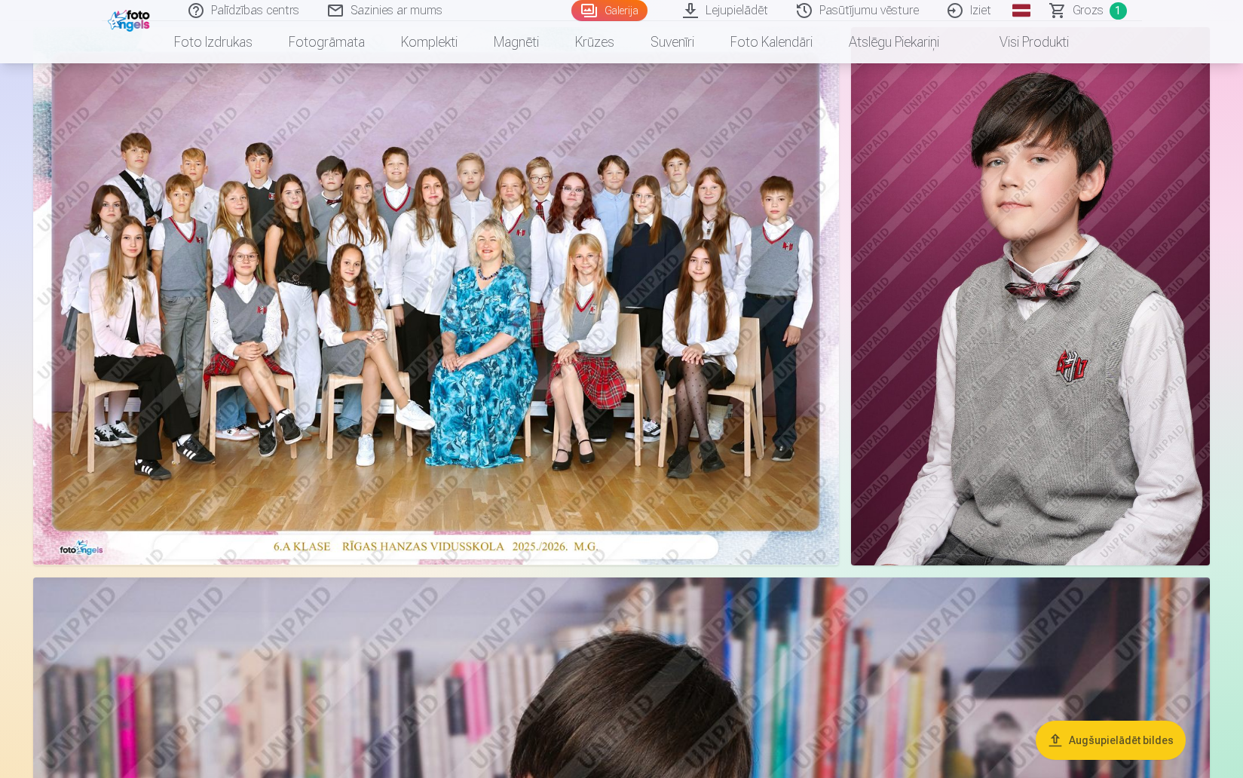
scroll to position [132, 0]
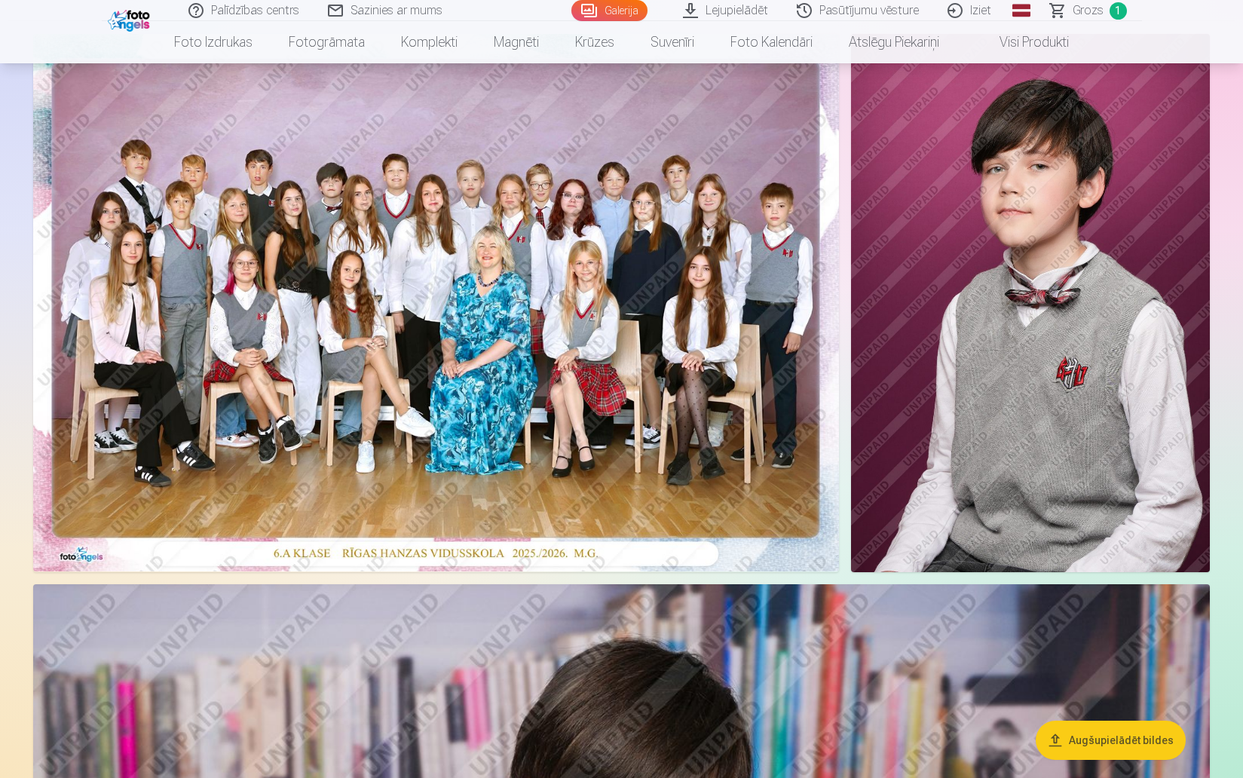
click at [611, 408] on img at bounding box center [436, 303] width 806 height 538
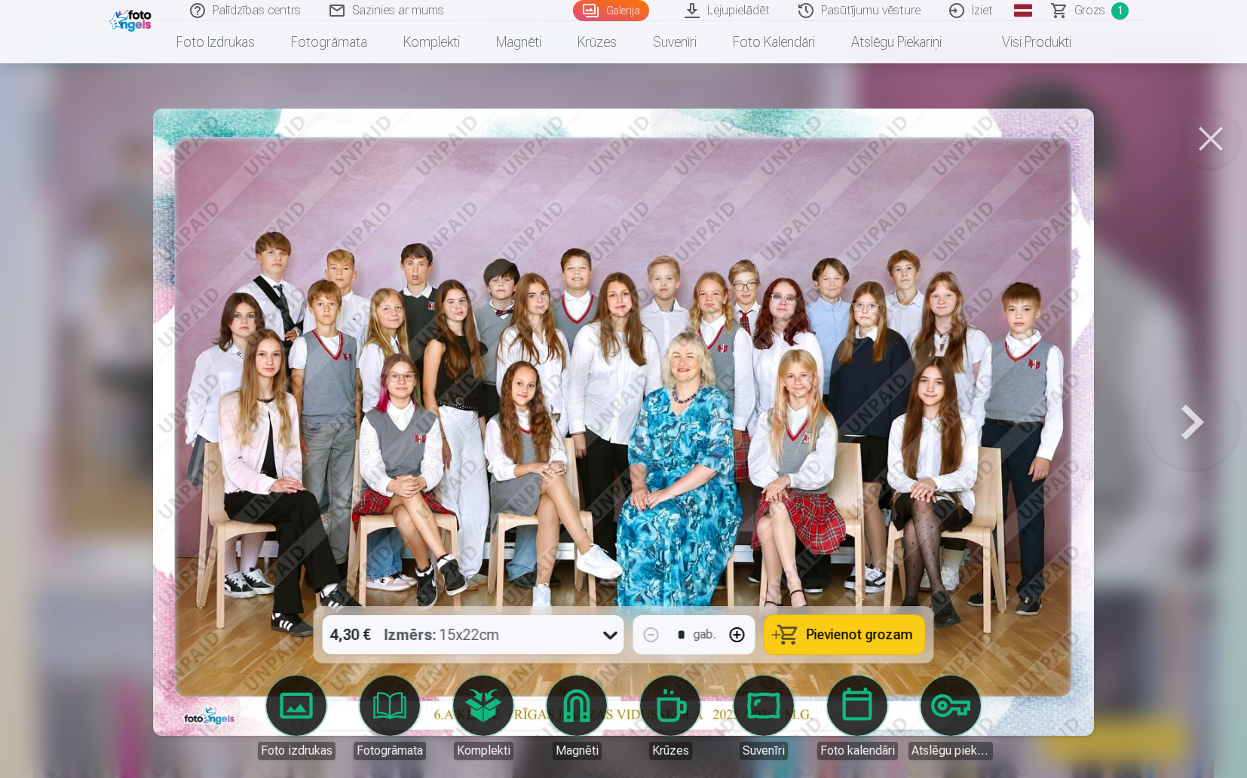
click at [842, 636] on span "Pievienot grozam" at bounding box center [860, 635] width 106 height 14
click at [625, 9] on link "Galerija" at bounding box center [611, 10] width 76 height 21
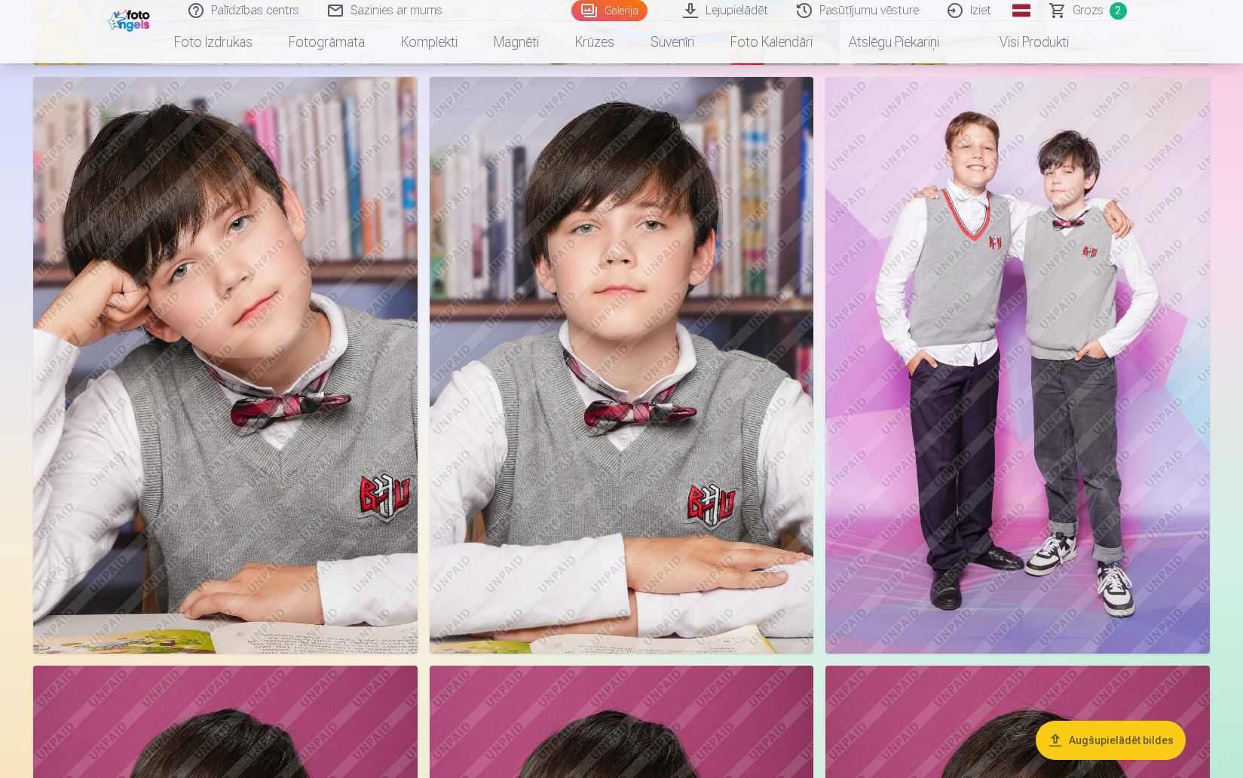
click at [881, 524] on img at bounding box center [1018, 365] width 385 height 577
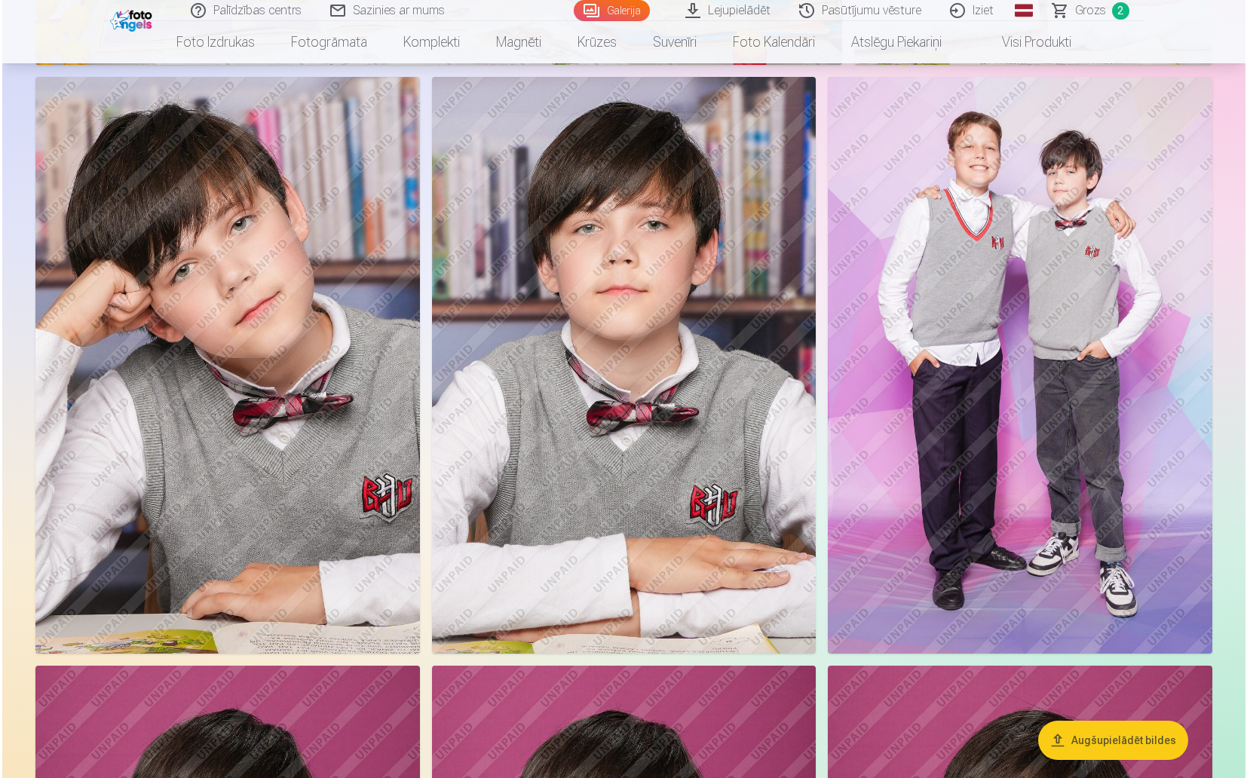
scroll to position [6079, 0]
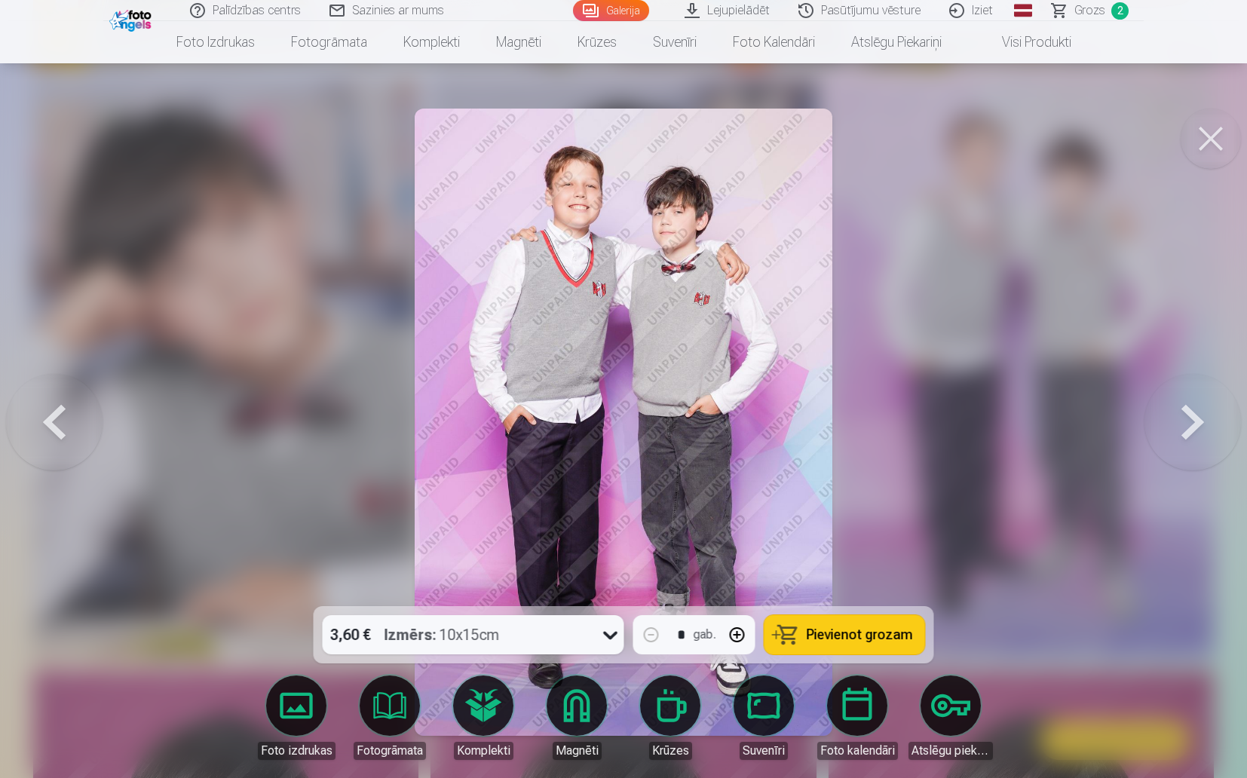
click at [839, 629] on span "Pievienot grozam" at bounding box center [860, 635] width 106 height 14
click at [1087, 14] on span "Grozs" at bounding box center [1089, 11] width 31 height 18
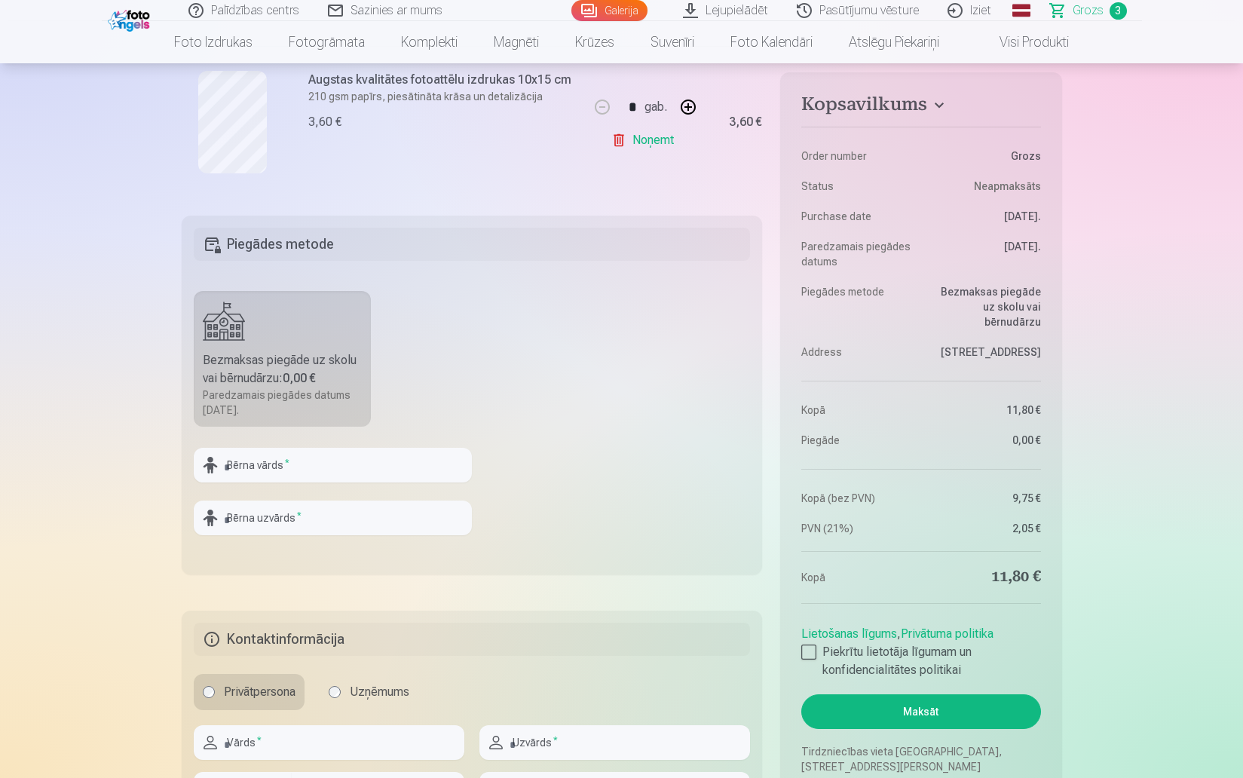
scroll to position [639, 0]
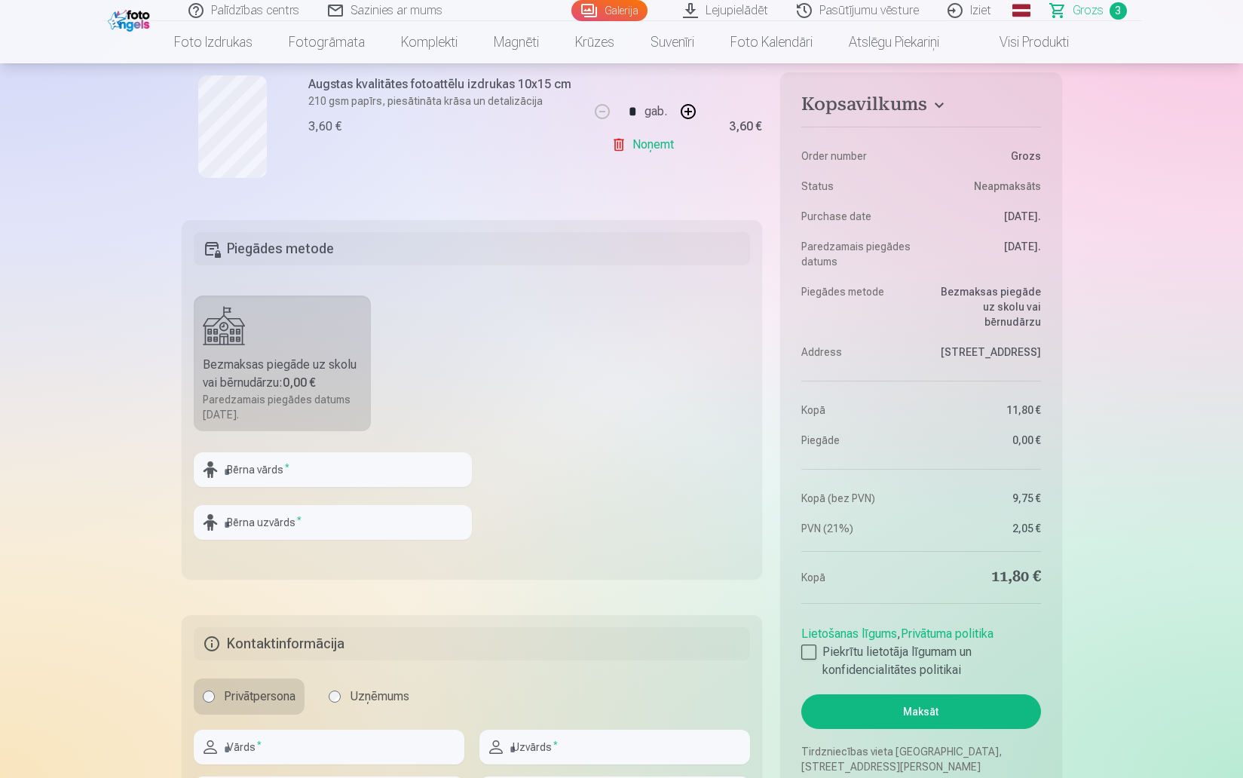
click at [1100, 16] on span "Grozs" at bounding box center [1088, 11] width 31 height 18
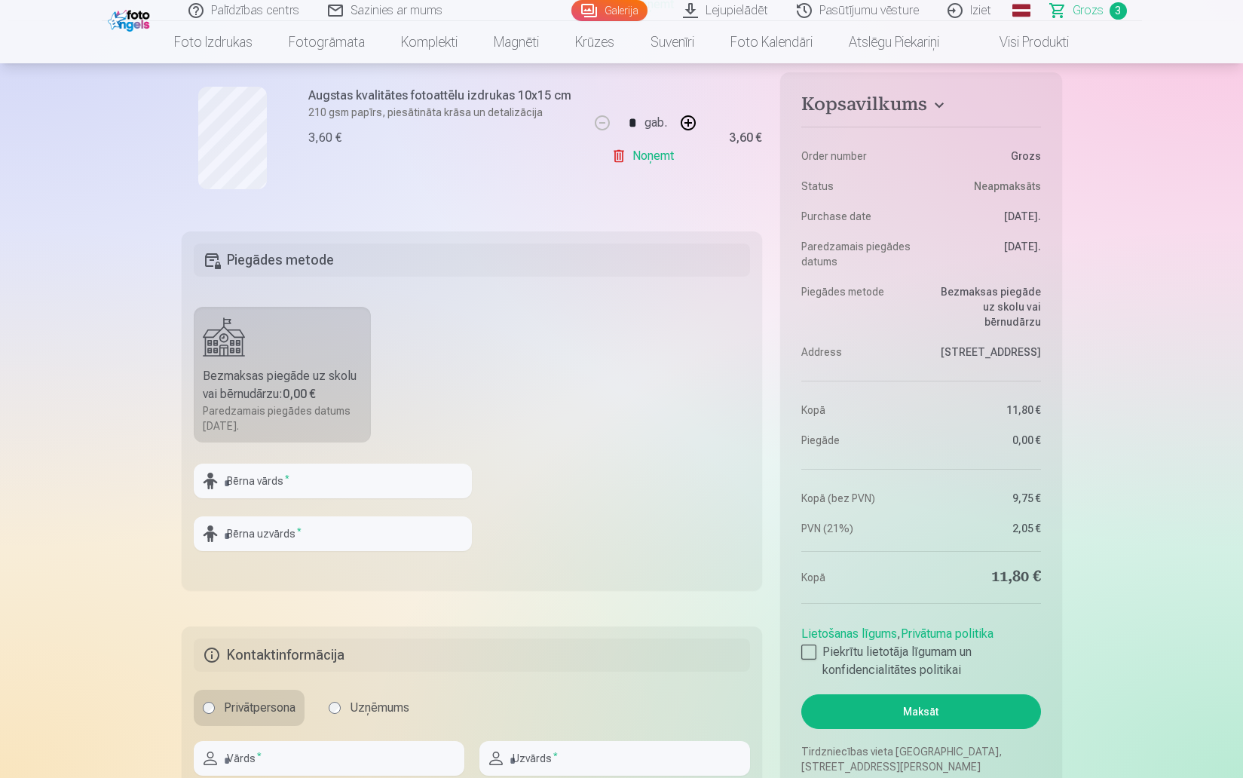
scroll to position [626, 0]
click at [812, 649] on div at bounding box center [808, 652] width 15 height 15
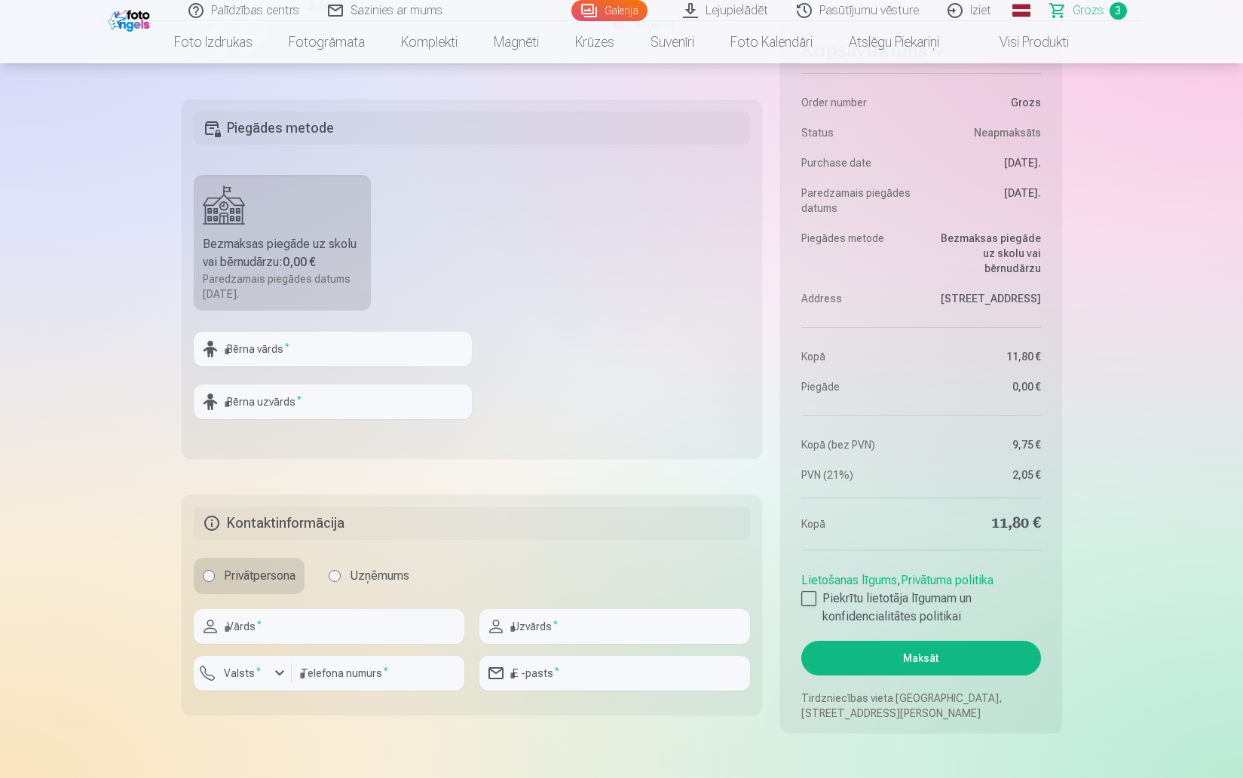
scroll to position [765, 0]
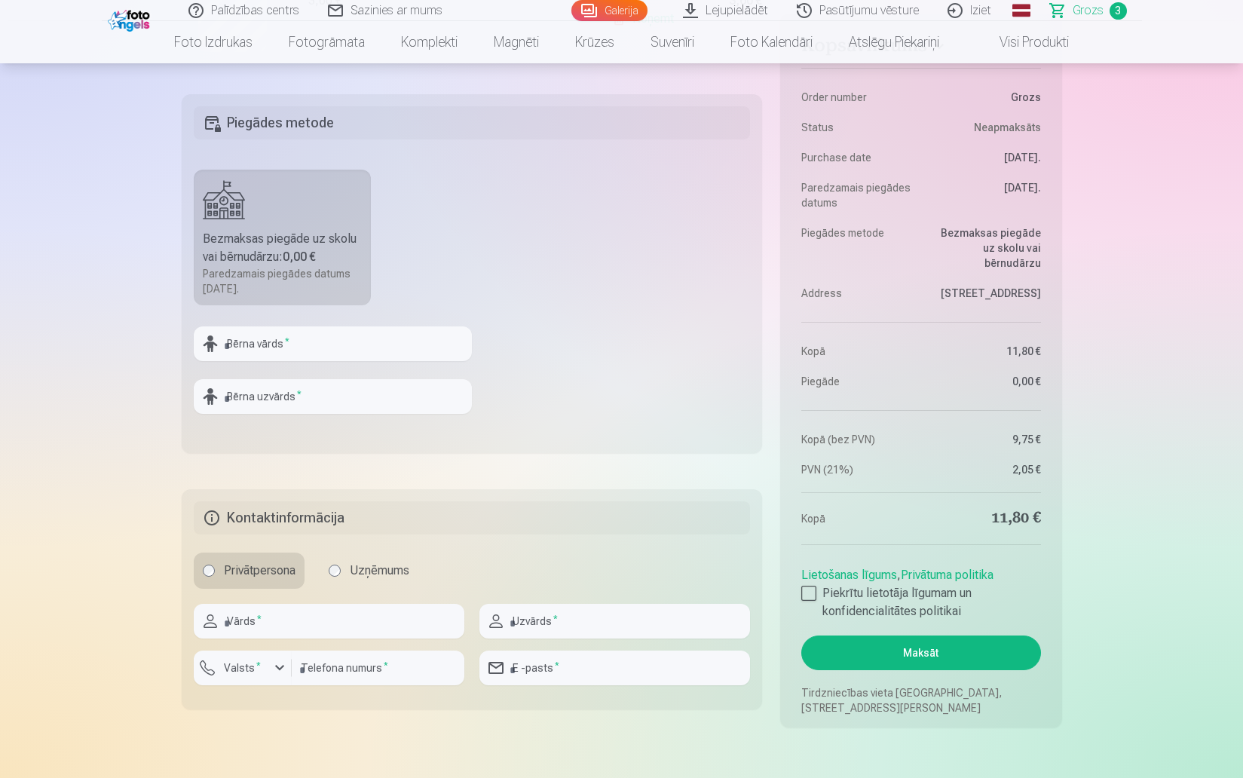
click at [910, 650] on button "Maksāt" at bounding box center [920, 653] width 239 height 35
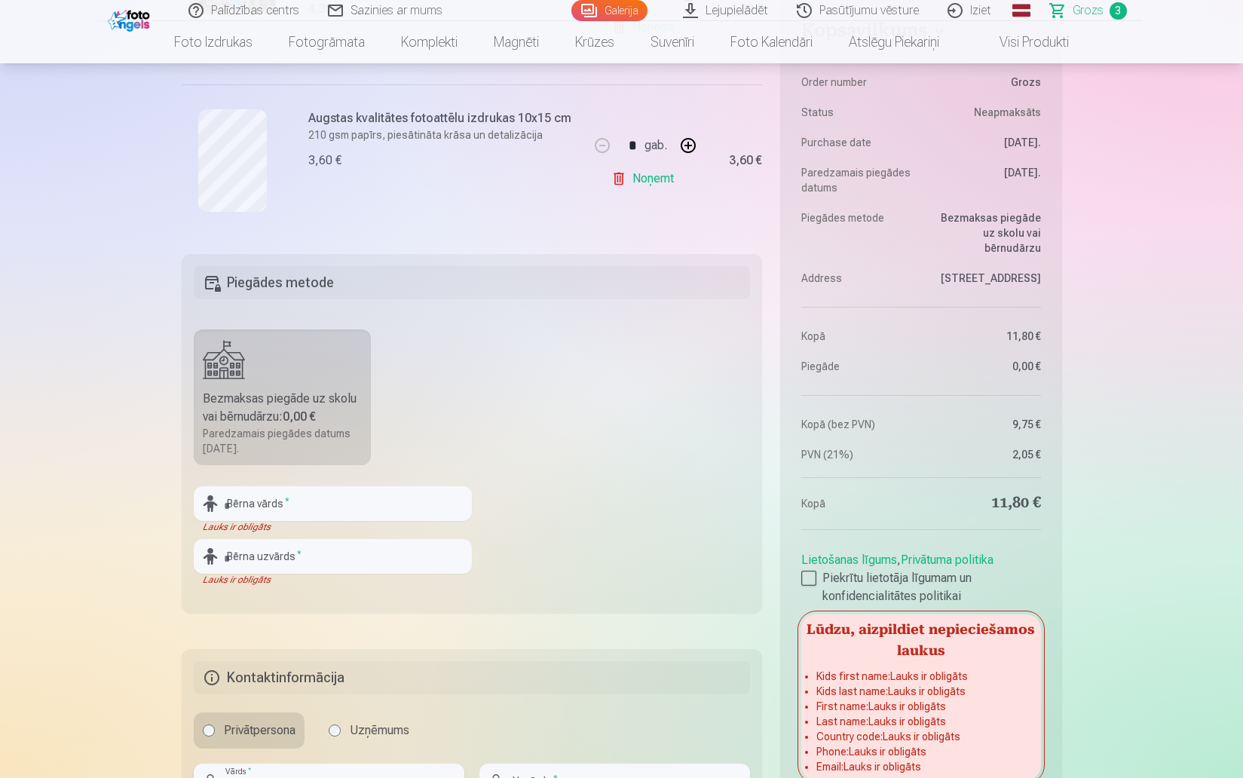
scroll to position [602, 0]
click at [340, 507] on input "text" at bounding box center [333, 506] width 278 height 35
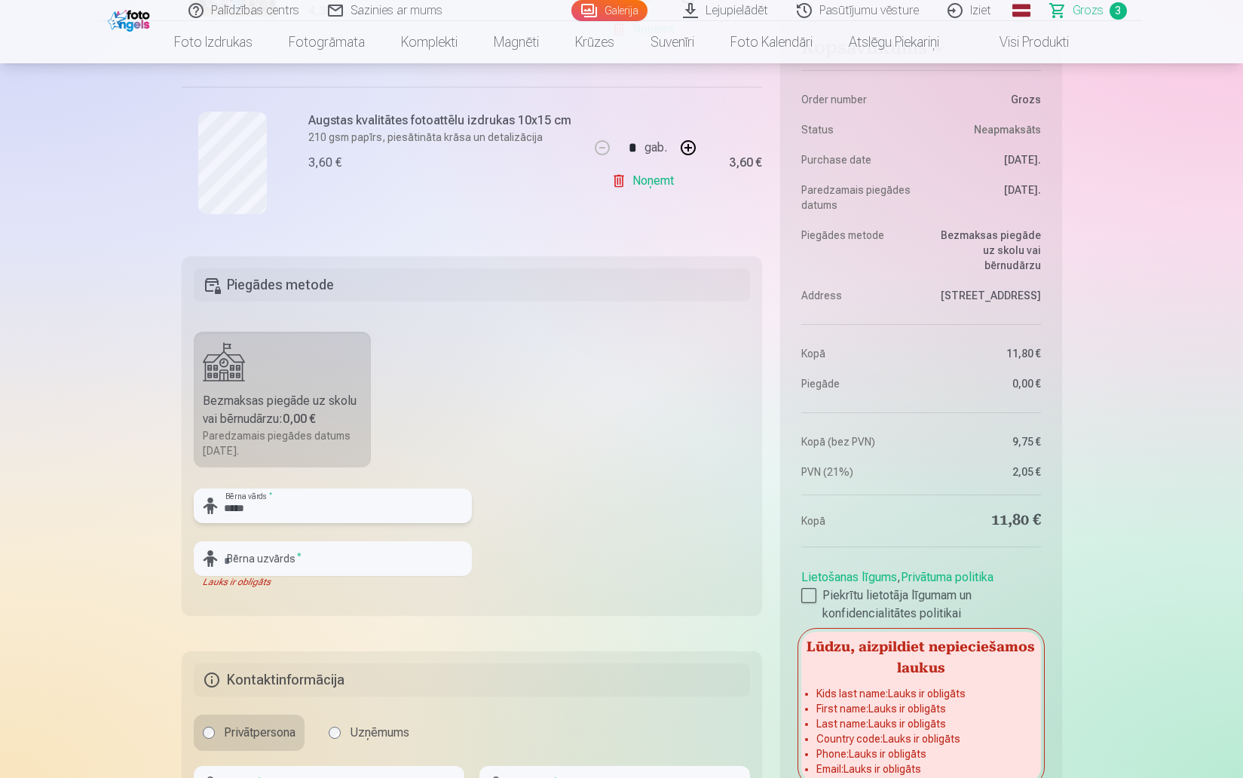
type input "*****"
click at [332, 578] on div "Lauks ir obligāts" at bounding box center [333, 582] width 278 height 12
click at [329, 562] on input "text" at bounding box center [333, 558] width 278 height 35
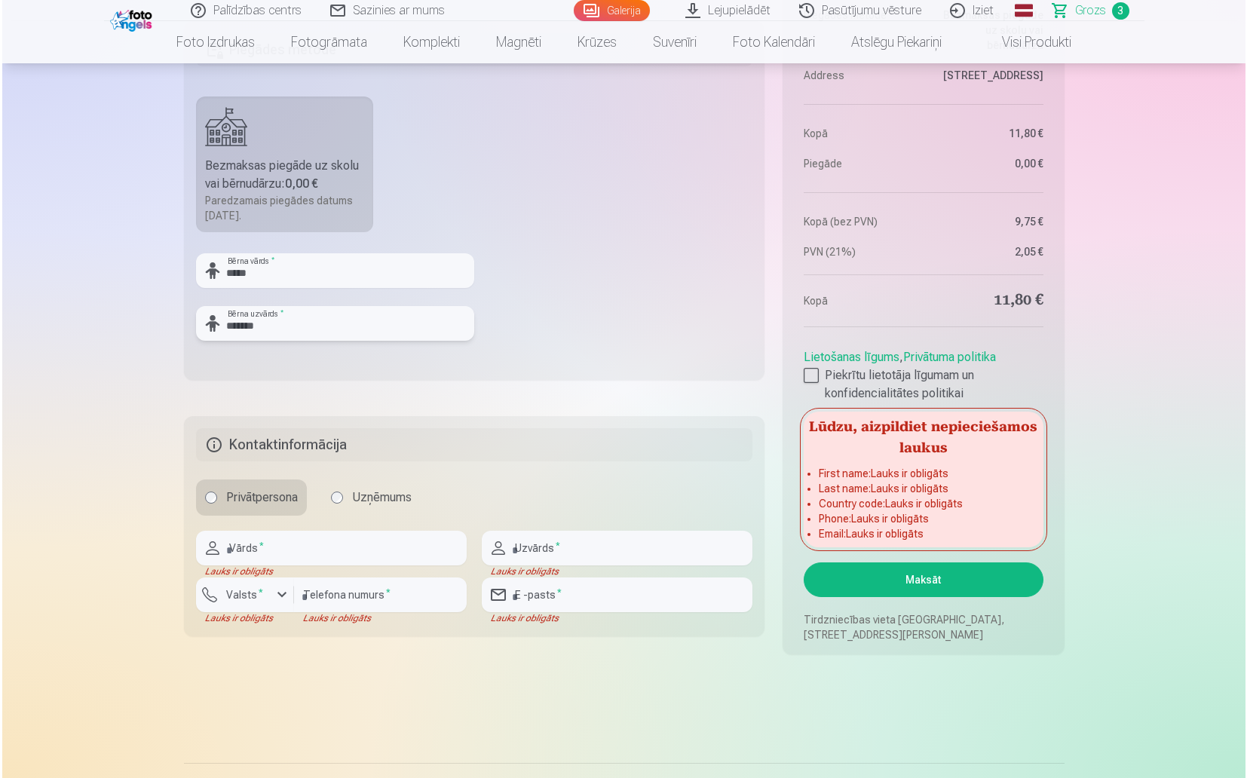
scroll to position [837, 0]
type input "*******"
click at [299, 554] on input "text" at bounding box center [329, 549] width 271 height 35
type input "*****"
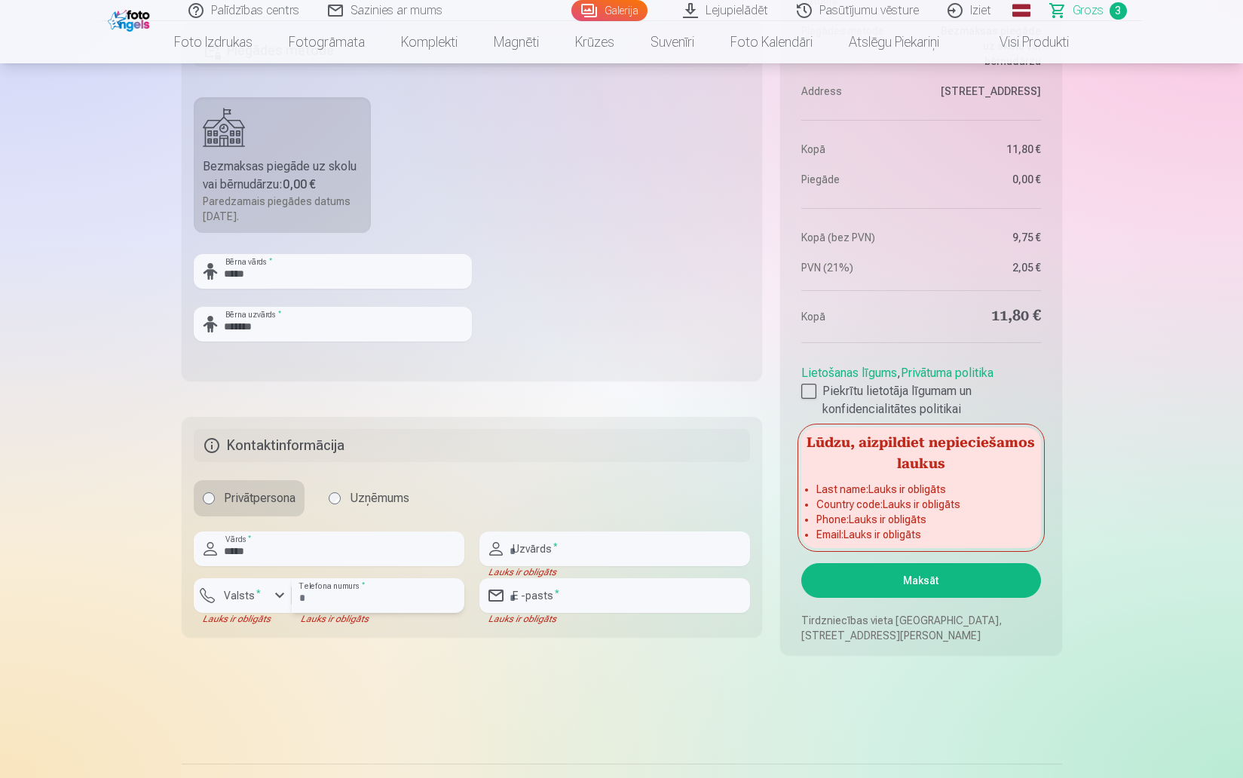
click at [369, 600] on input "number" at bounding box center [378, 595] width 173 height 35
type input "********"
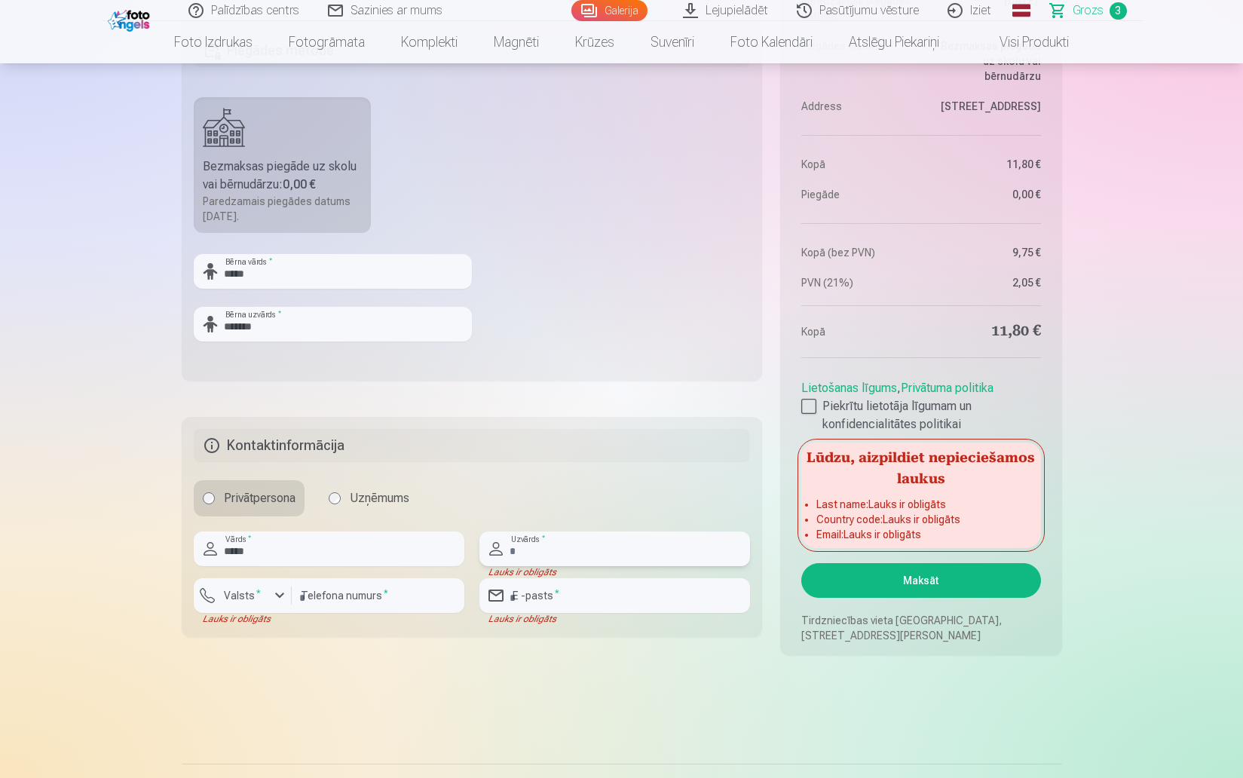
click at [552, 551] on input "text" at bounding box center [615, 549] width 271 height 35
type input "*******"
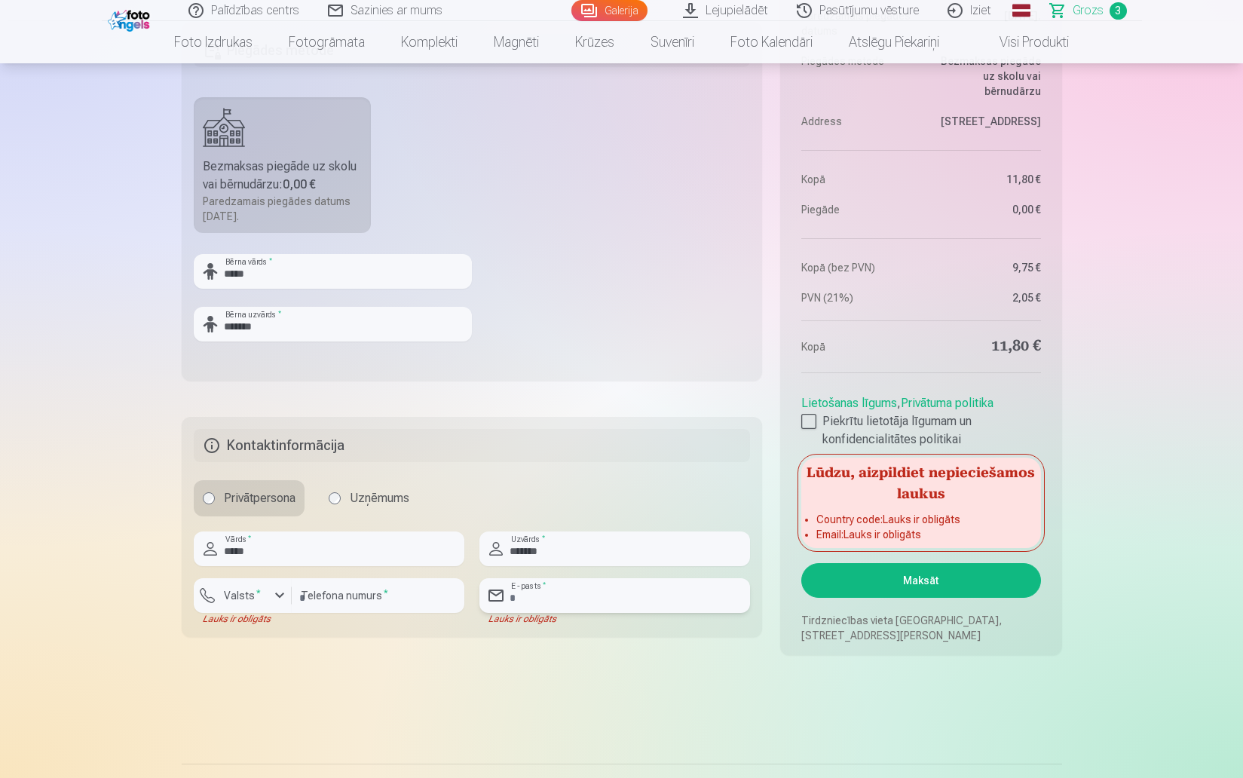
click at [584, 590] on input "email" at bounding box center [615, 595] width 271 height 35
type input "**********"
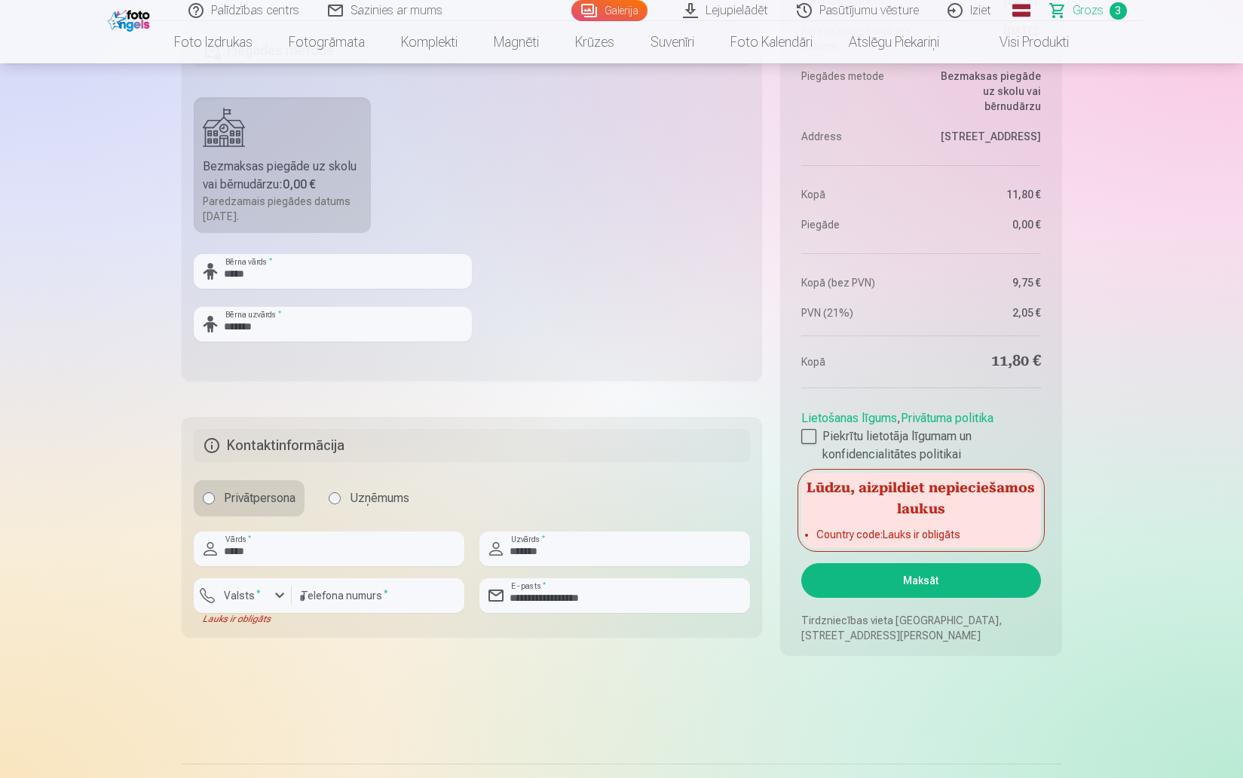
click at [875, 595] on button "Maksāt" at bounding box center [920, 580] width 239 height 35
click at [924, 584] on button "Maksāt" at bounding box center [920, 580] width 239 height 35
click at [238, 602] on label "Valsts *" at bounding box center [242, 595] width 49 height 15
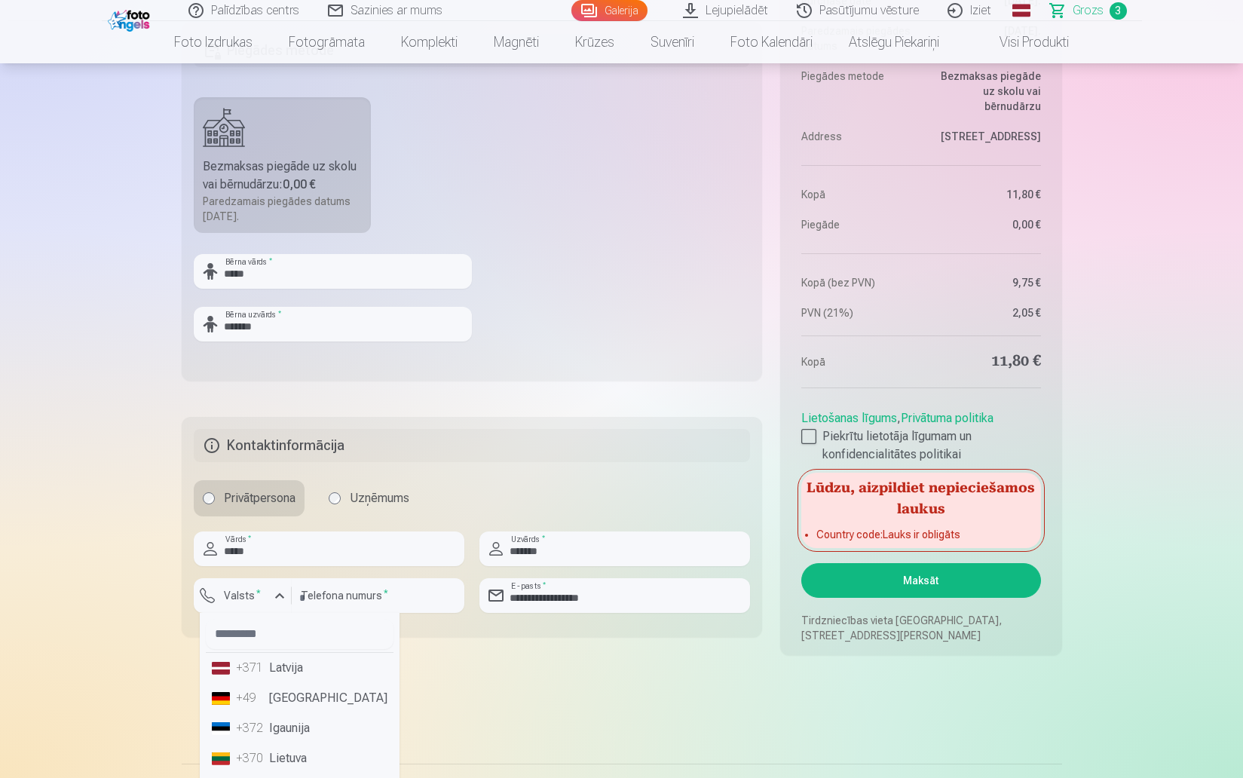
click at [293, 671] on li "+371 Latvija" at bounding box center [300, 668] width 188 height 30
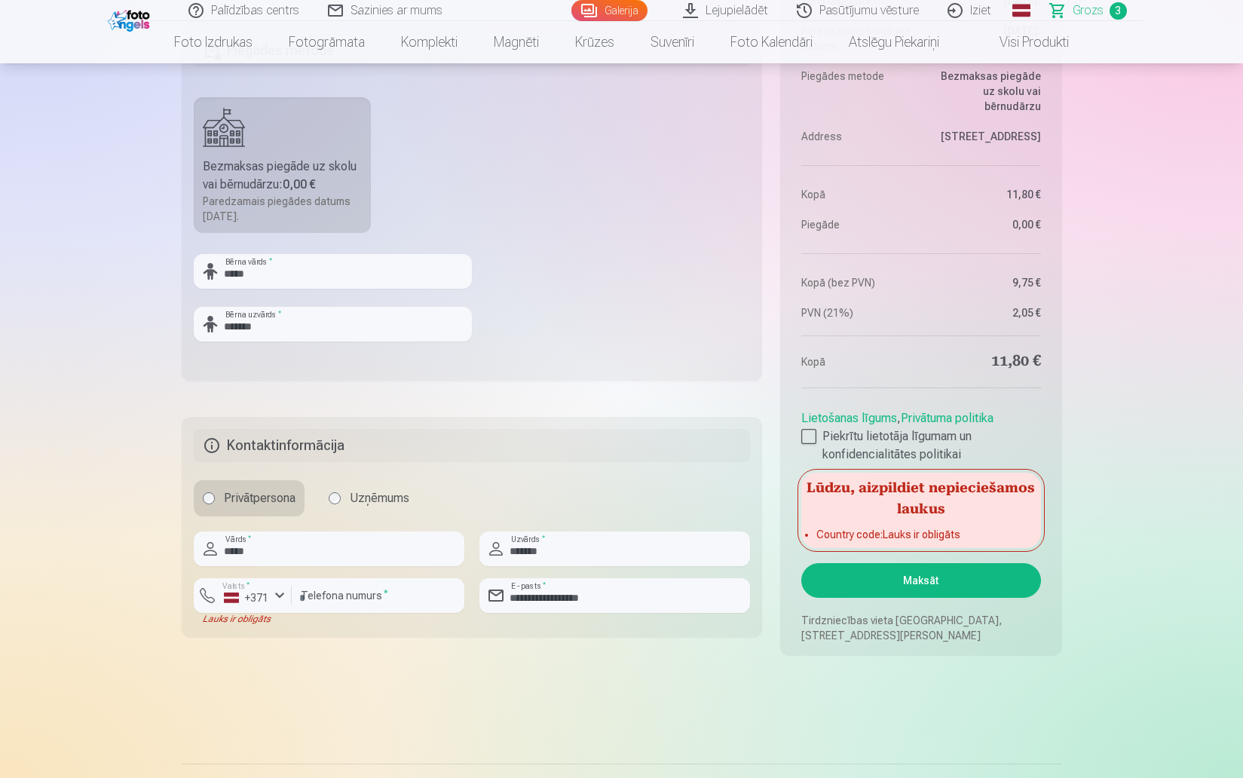
click at [869, 520] on h5 "Lūdzu, aizpildiet nepieciešamos laukus" at bounding box center [920, 497] width 239 height 48
click at [905, 584] on button "Maksāt" at bounding box center [920, 580] width 239 height 35
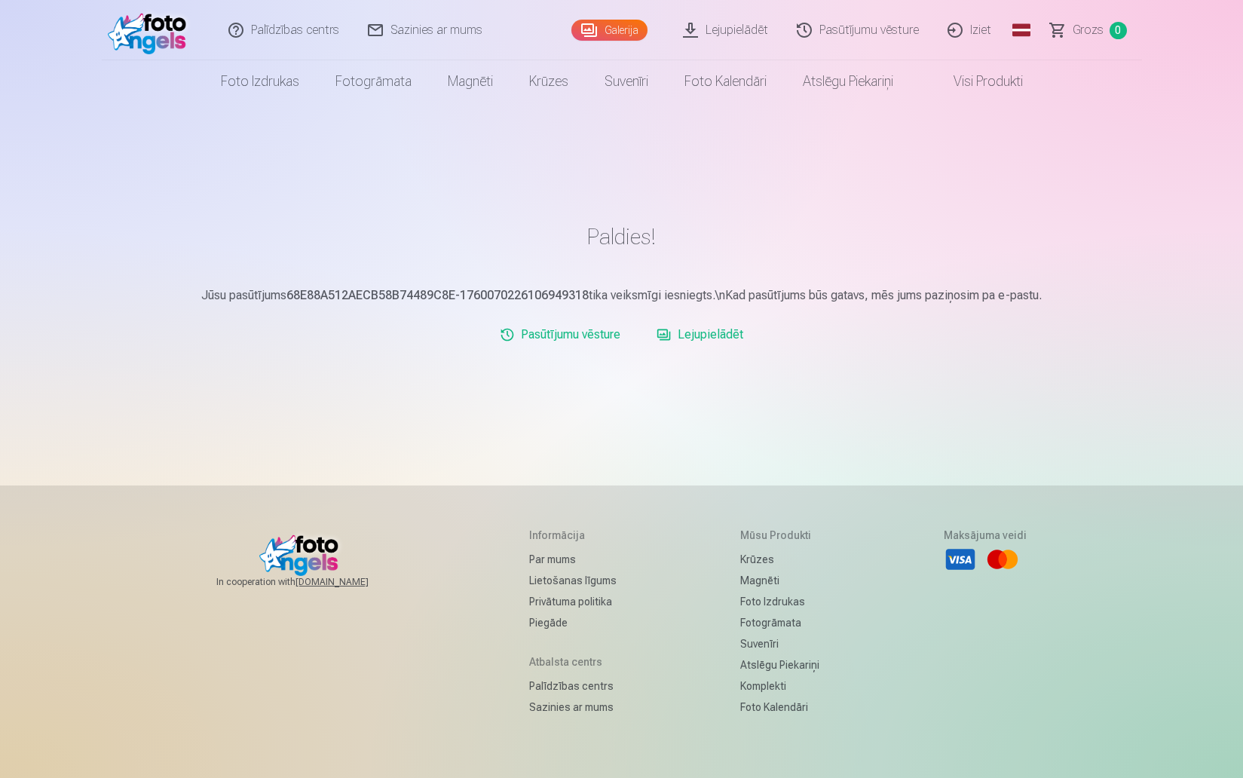
click at [572, 440] on div "Paldies! Jūsu pasūtījums 68E88A512AECB58B74489C8E-1760070226106949318 tika veik…" at bounding box center [622, 450] width 905 height 900
click at [564, 344] on link "Pasūtījumu vēsture" at bounding box center [560, 335] width 133 height 30
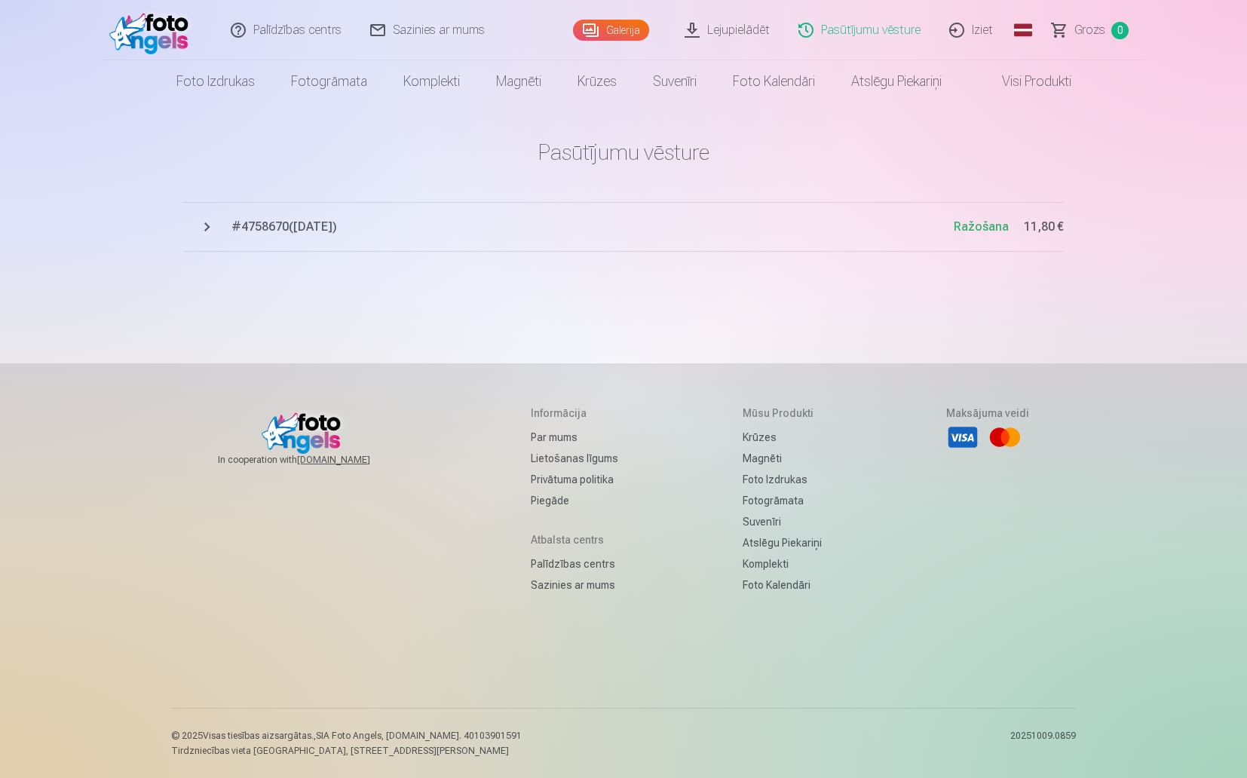
click at [323, 237] on button "# 4758670 ( [DATE] ) Ražošana 11,80 €" at bounding box center [623, 227] width 881 height 50
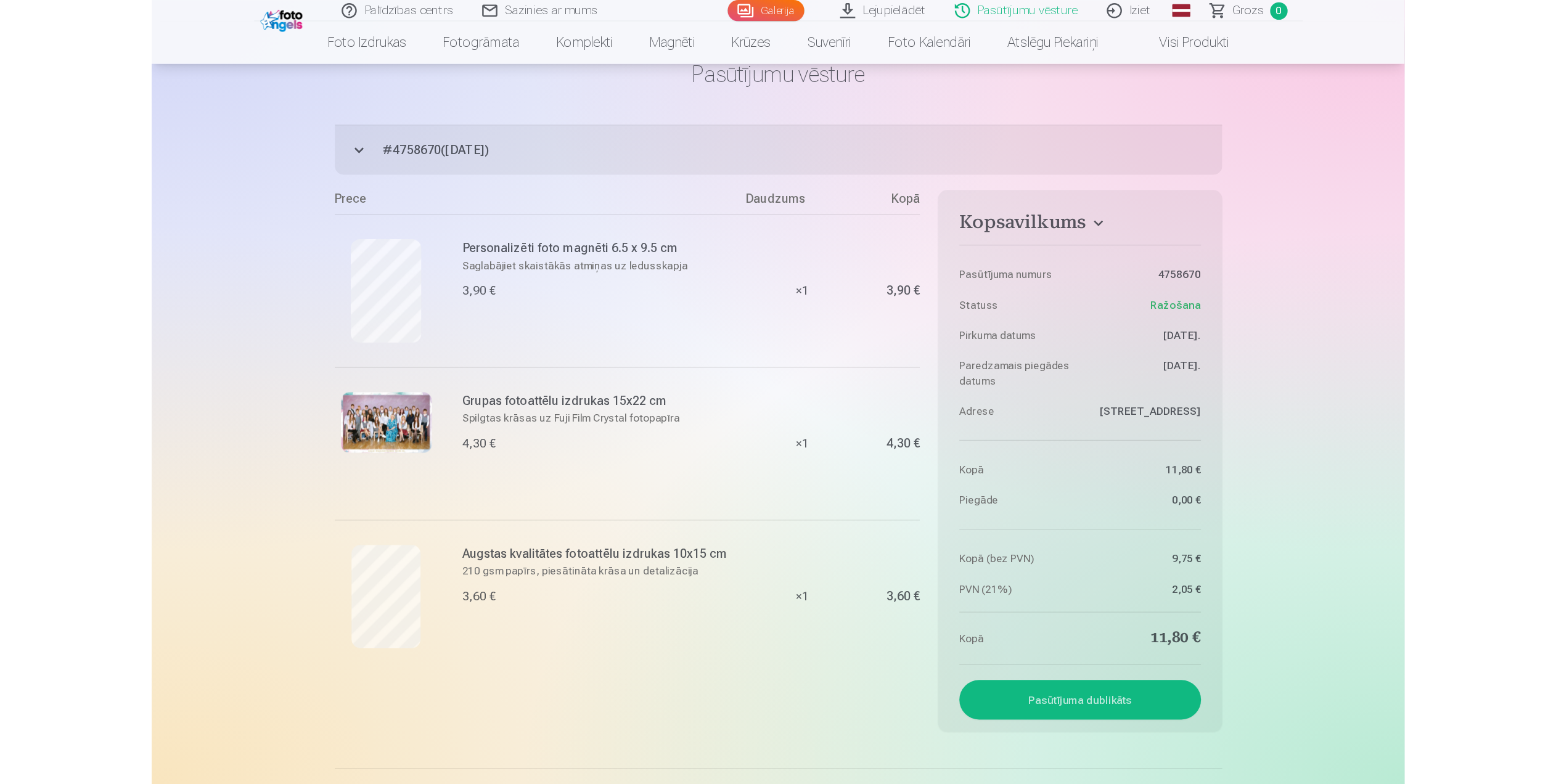
scroll to position [64, 0]
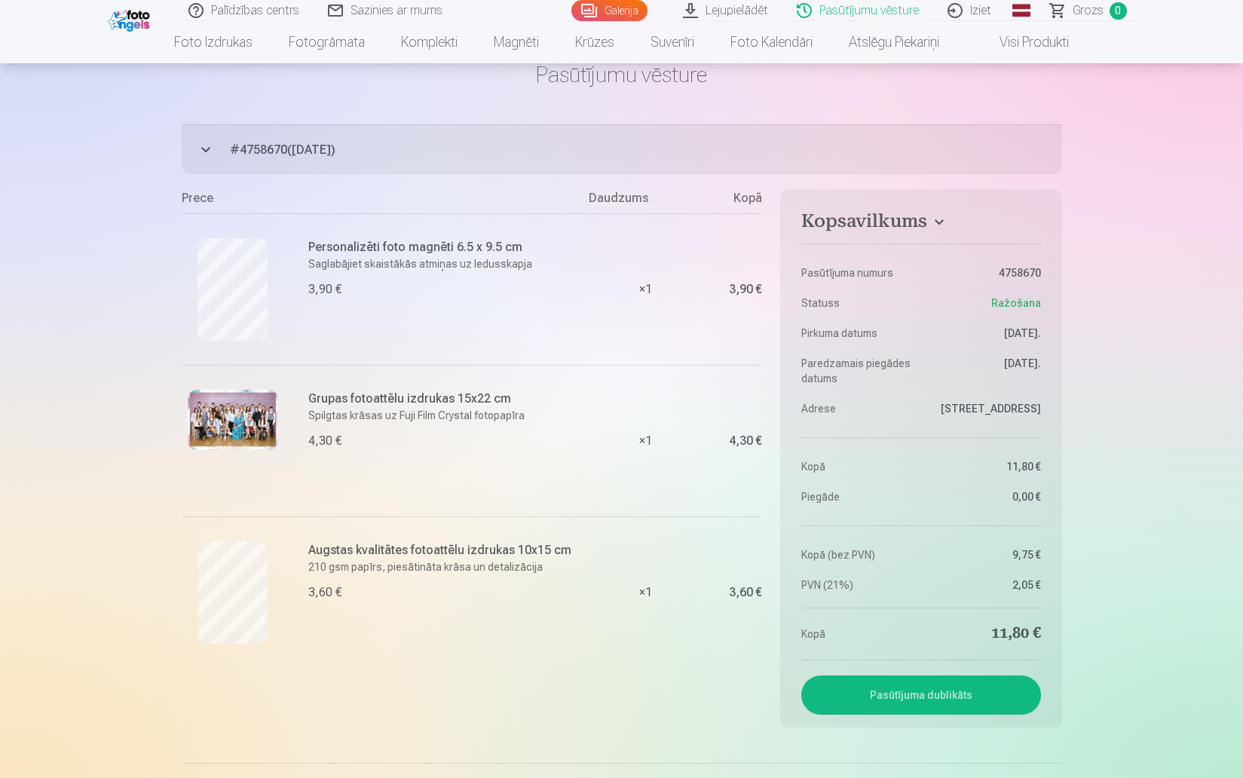
click at [151, 357] on div "Palīdzības centrs Sazinies ar mums Galerija Lejupielādēt Pasūtījumu vēsture Izi…" at bounding box center [621, 568] width 1243 height 1292
